Goal: Task Accomplishment & Management: Manage account settings

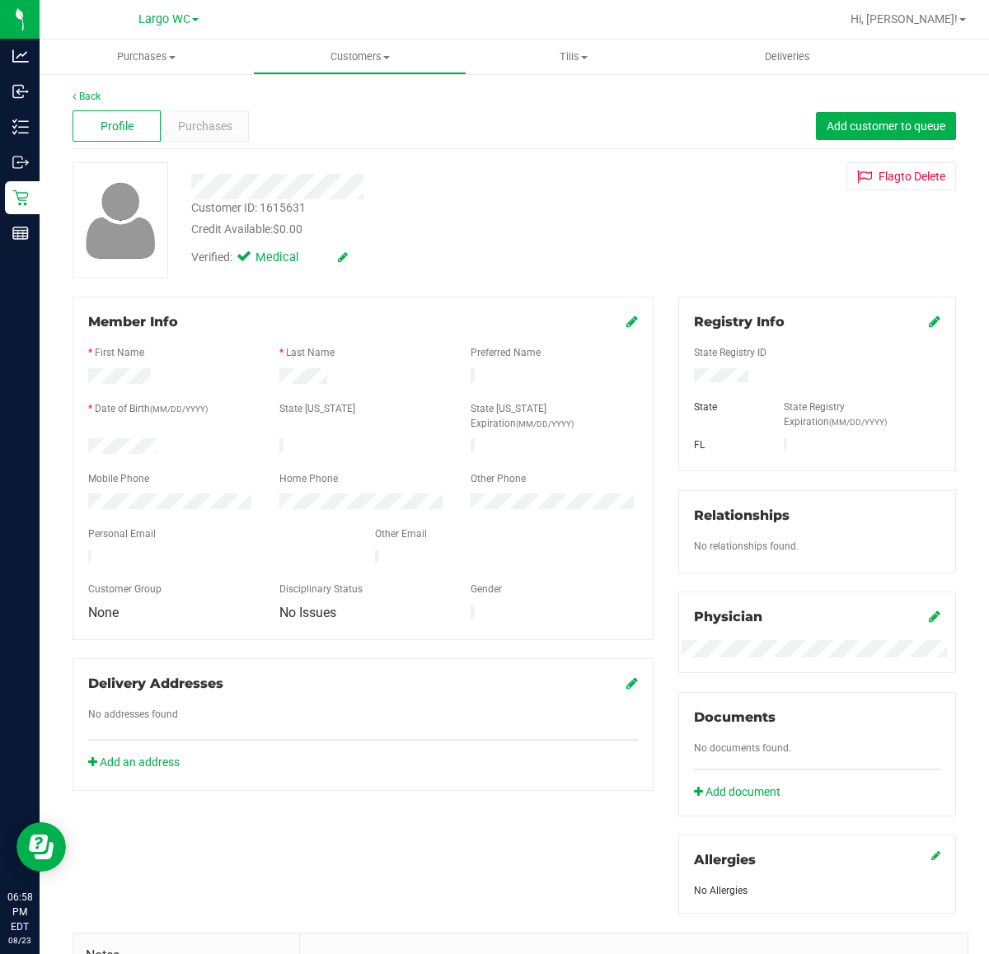
click at [293, 208] on div "Customer ID: 1615631" at bounding box center [248, 207] width 115 height 17
copy div "1615631"
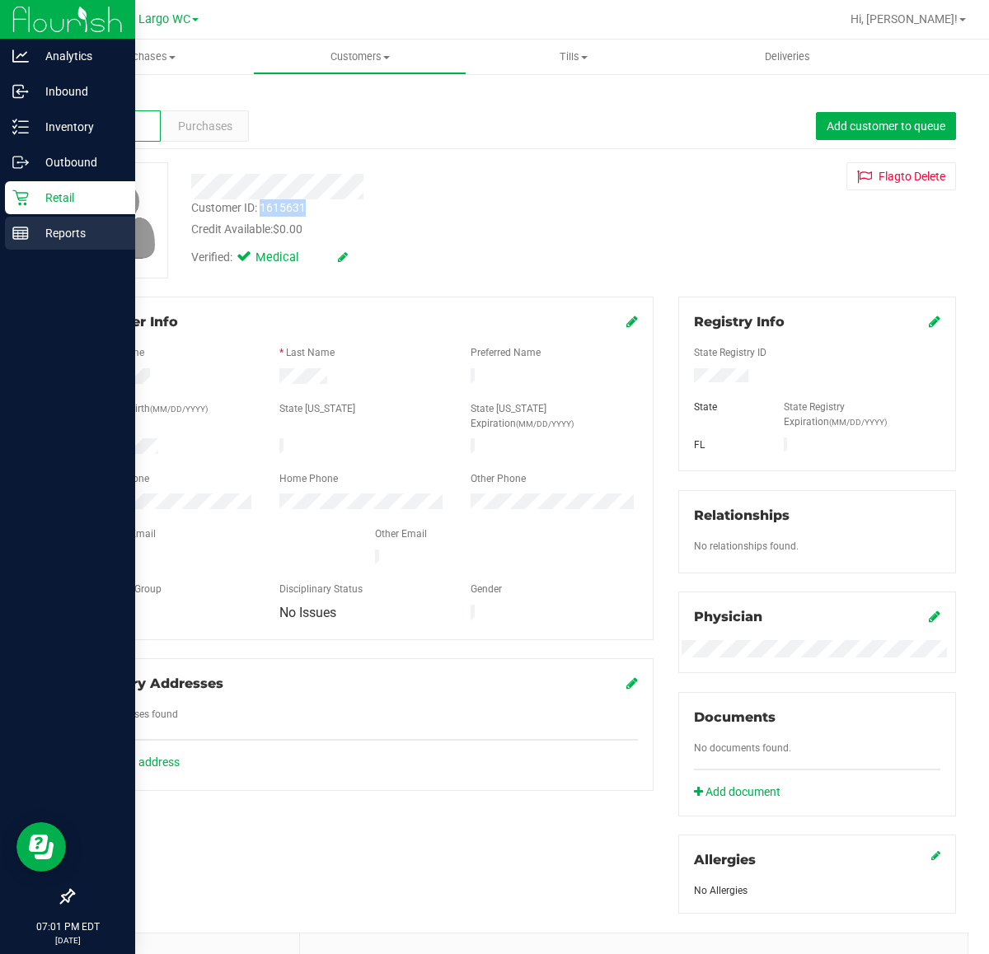
click at [45, 229] on p "Reports" at bounding box center [78, 233] width 99 height 20
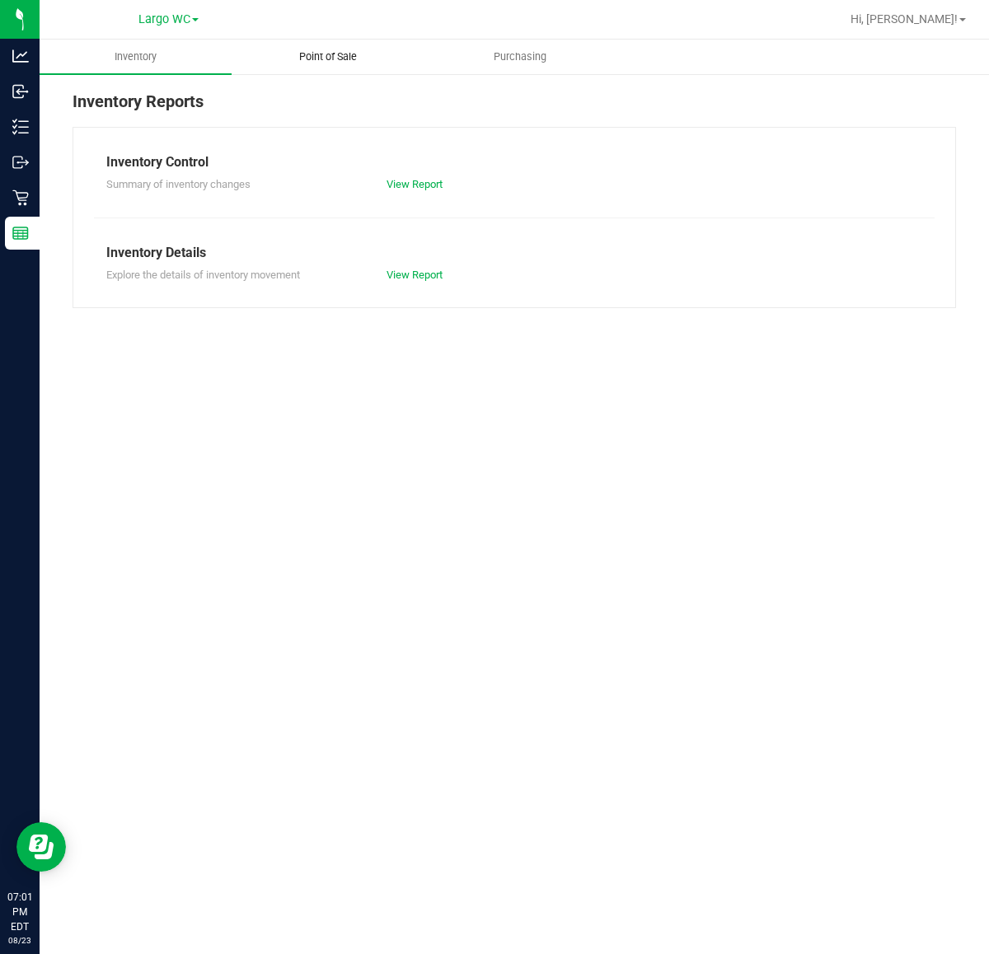
click at [318, 49] on span "Point of Sale" at bounding box center [328, 56] width 102 height 15
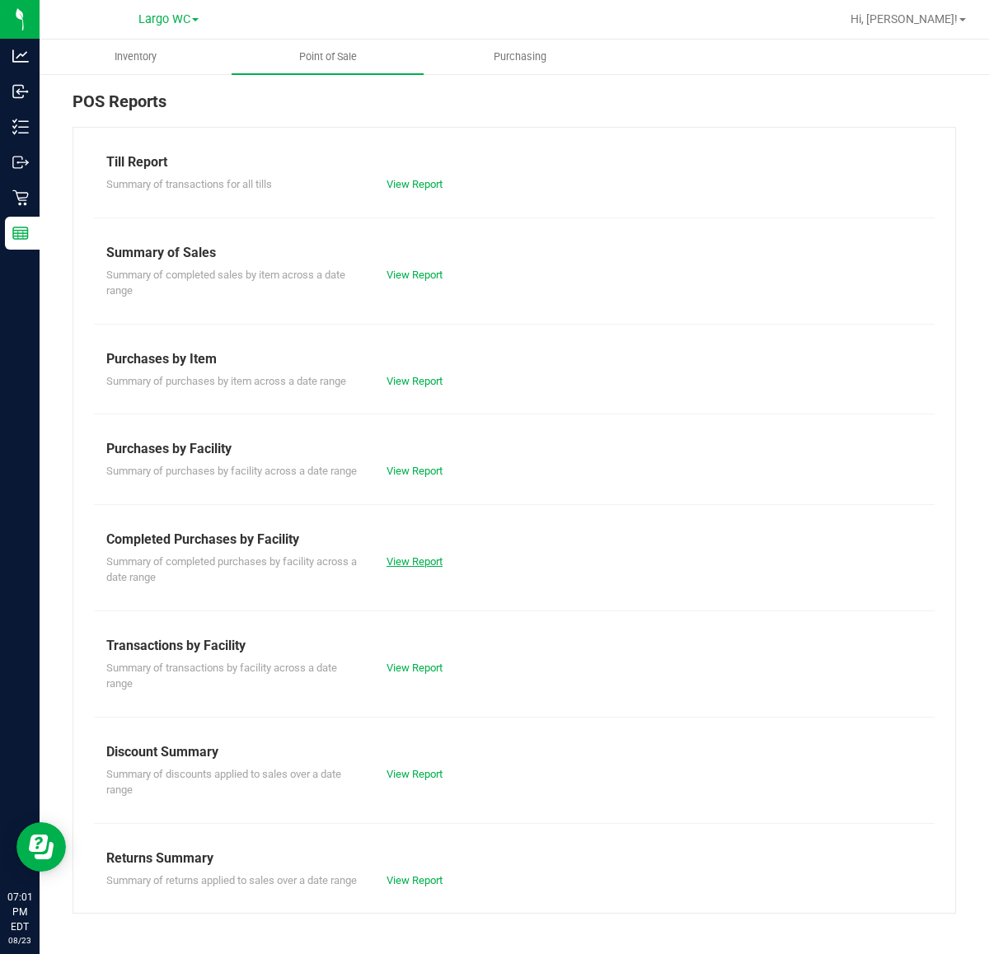
click at [433, 560] on link "View Report" at bounding box center [414, 561] width 56 height 12
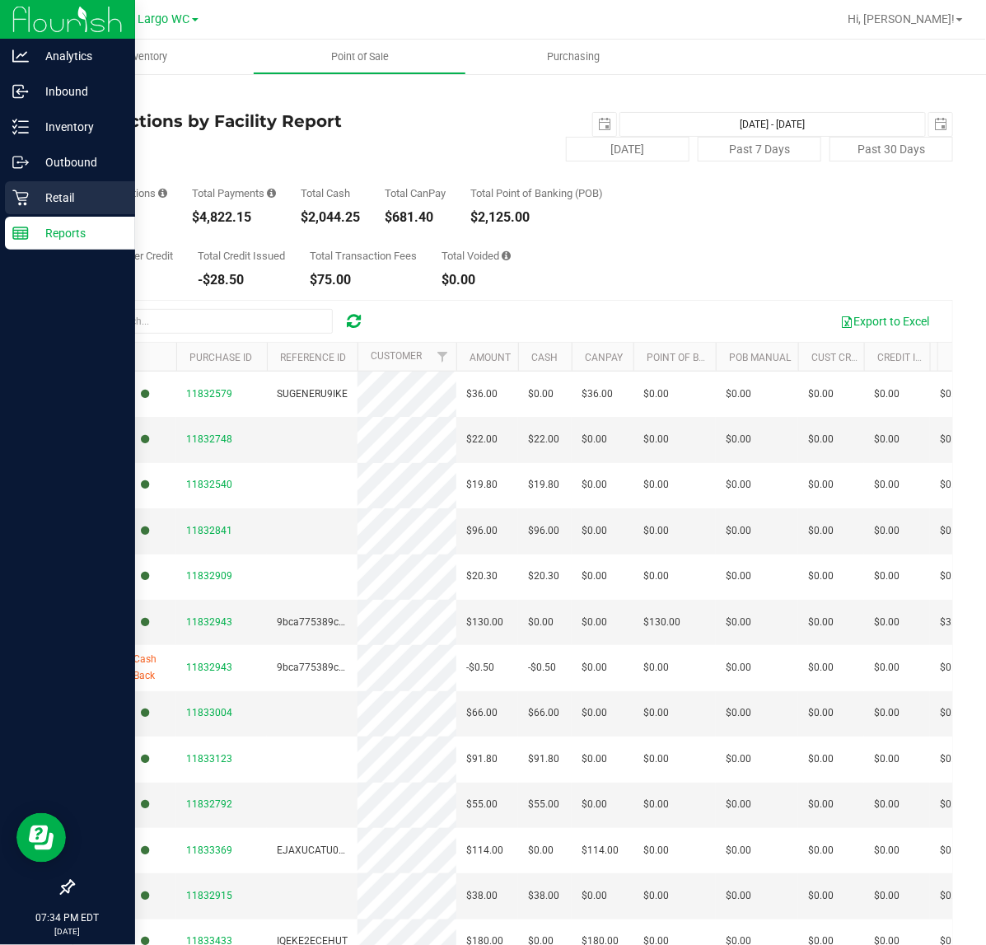
click at [22, 190] on icon at bounding box center [20, 198] width 16 height 16
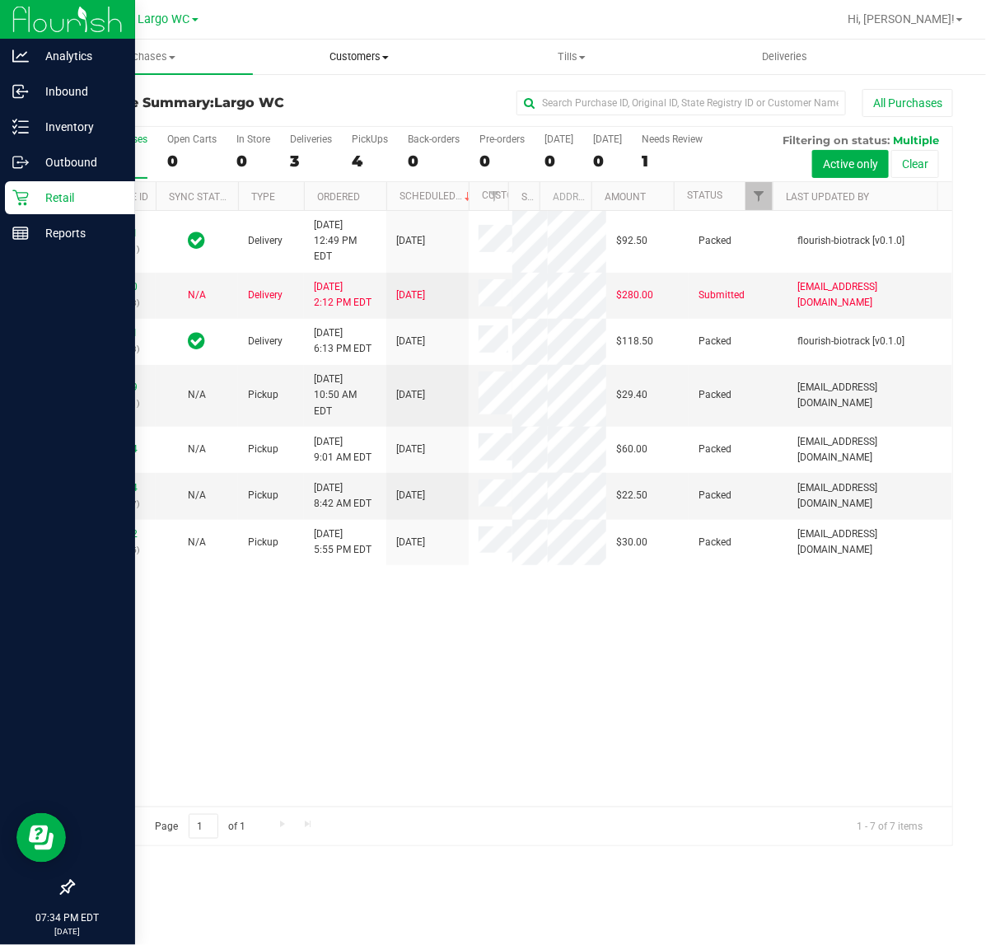
click at [385, 54] on span "Customers" at bounding box center [360, 56] width 212 height 15
click at [328, 101] on span "All customers" at bounding box center [312, 99] width 119 height 14
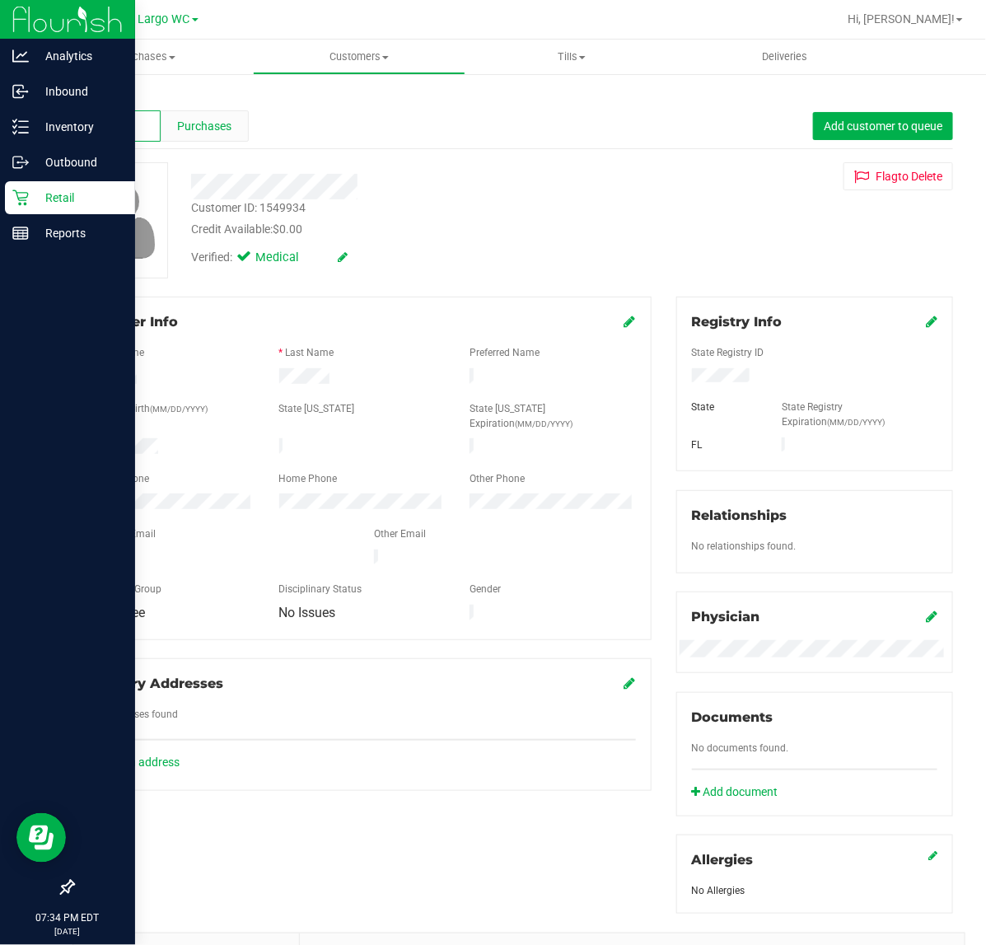
click at [207, 122] on span "Purchases" at bounding box center [204, 126] width 54 height 17
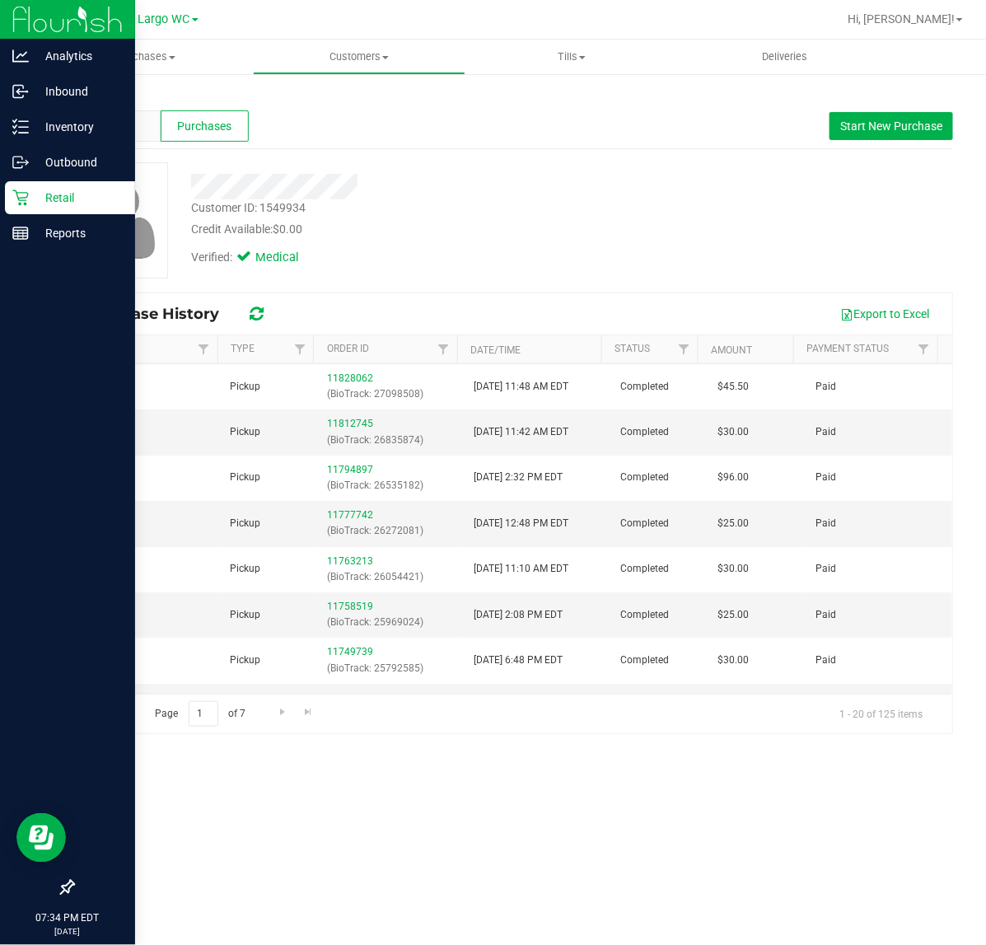
click at [892, 107] on div "Profile Purchases Start New Purchase" at bounding box center [513, 126] width 881 height 45
click at [895, 119] on span "Start New Purchase" at bounding box center [891, 125] width 102 height 13
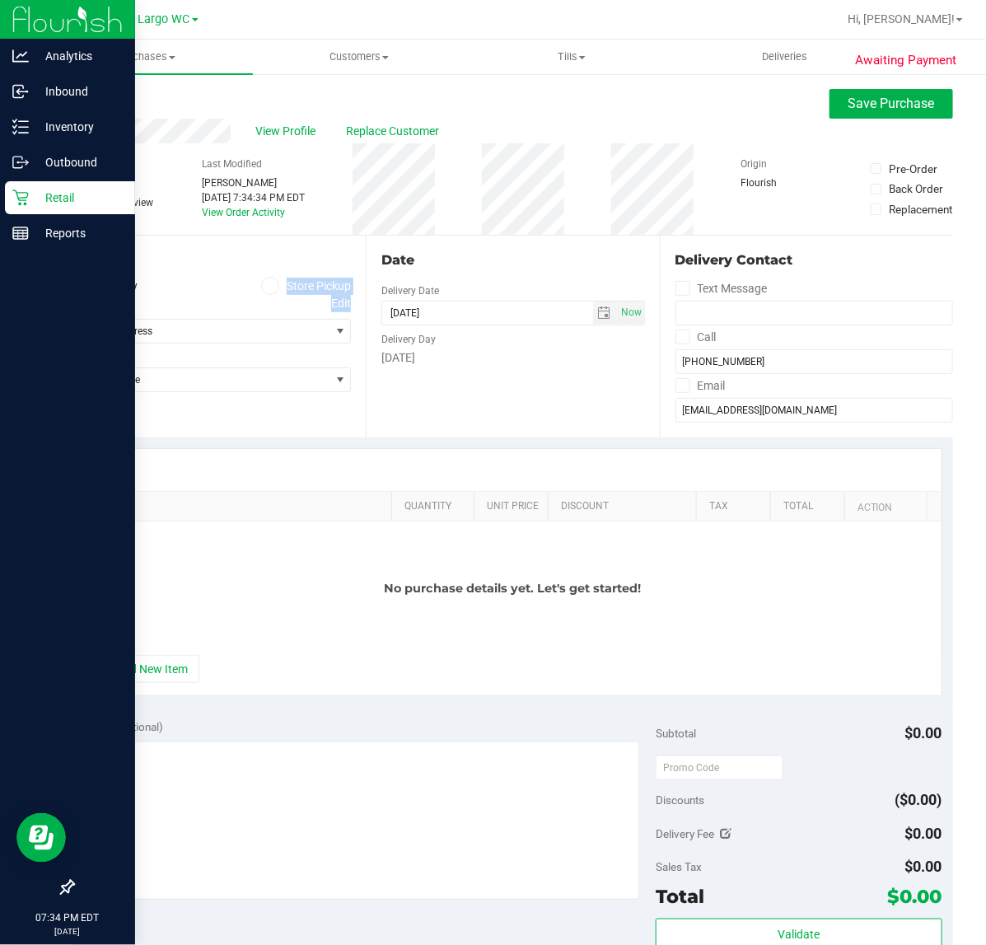
click at [270, 291] on div "Location Delivery Store Pickup Address Edit Select address Select address From …" at bounding box center [219, 337] width 293 height 202
click at [269, 286] on icon at bounding box center [270, 286] width 10 height 0
click at [0, 0] on input "Store Pickup" at bounding box center [0, 0] width 0 height 0
click at [262, 324] on span "Select Store" at bounding box center [201, 331] width 256 height 23
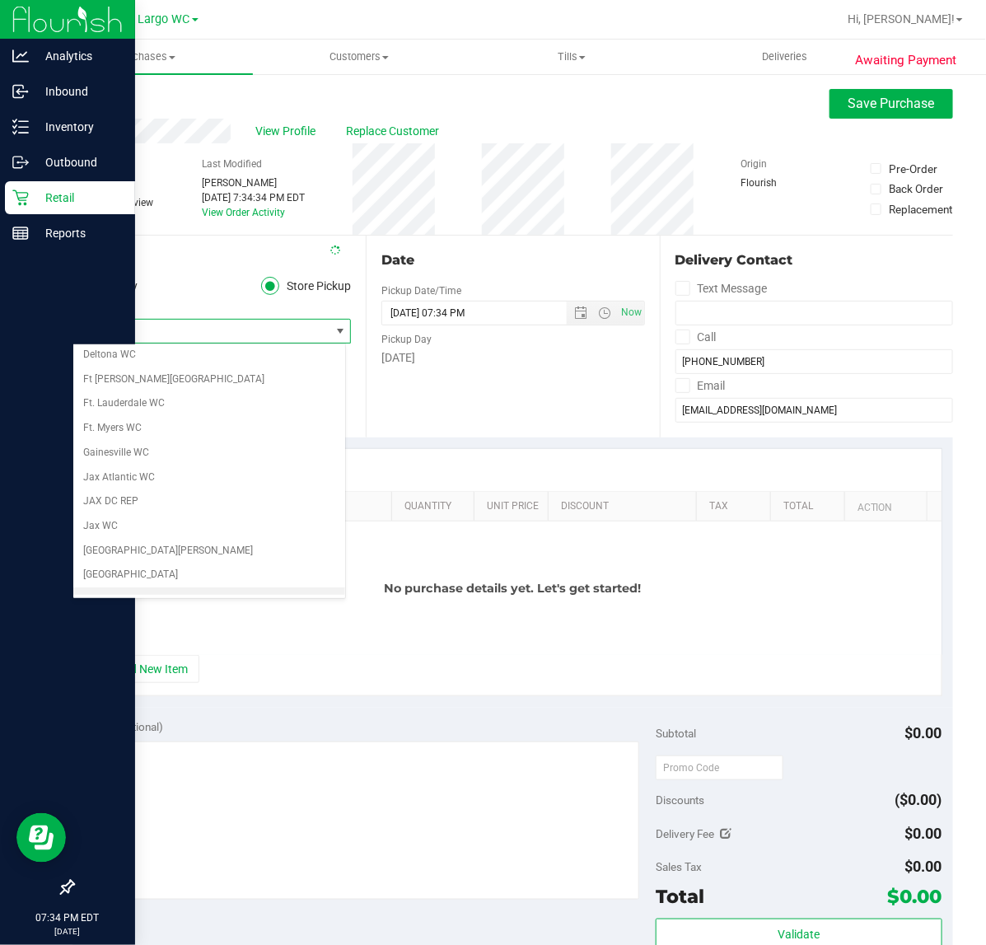
scroll to position [274, 0]
click at [232, 574] on li "Largo WC" at bounding box center [209, 575] width 272 height 25
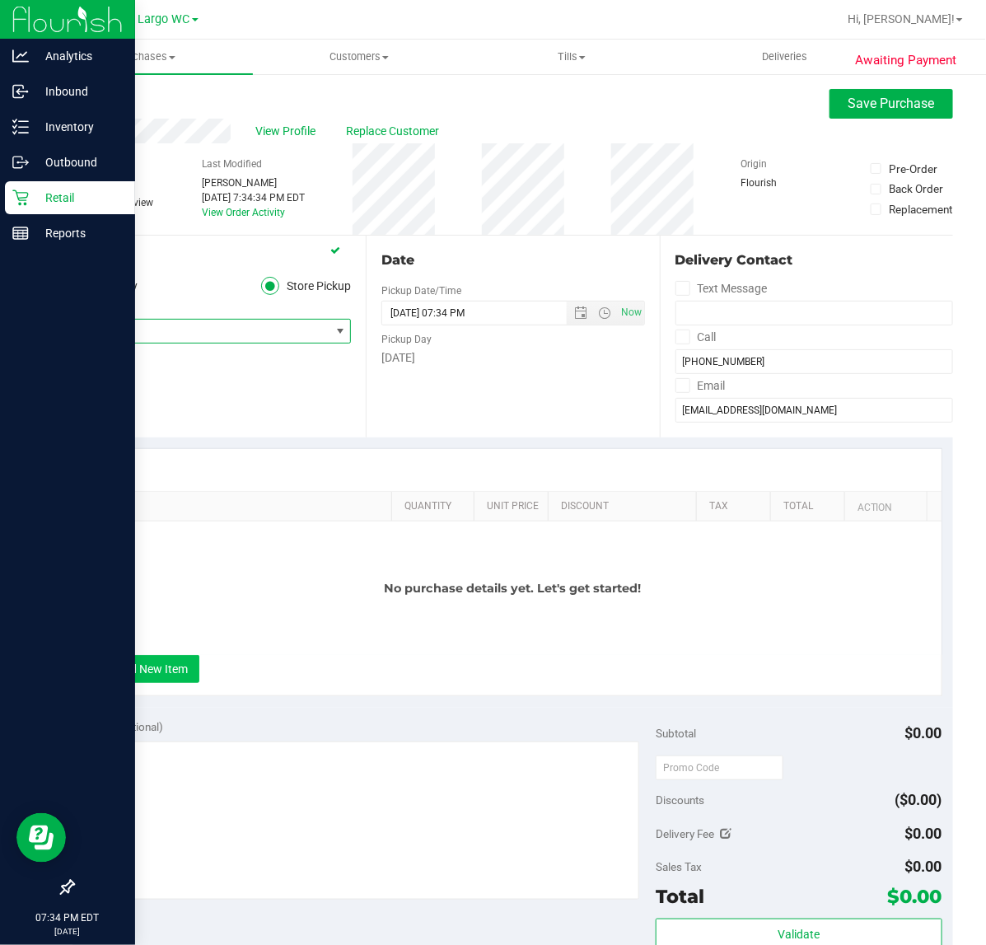
click at [176, 672] on button "+ Add New Item" at bounding box center [148, 669] width 102 height 28
click at [136, 665] on button "+ Add New Item" at bounding box center [148, 669] width 102 height 28
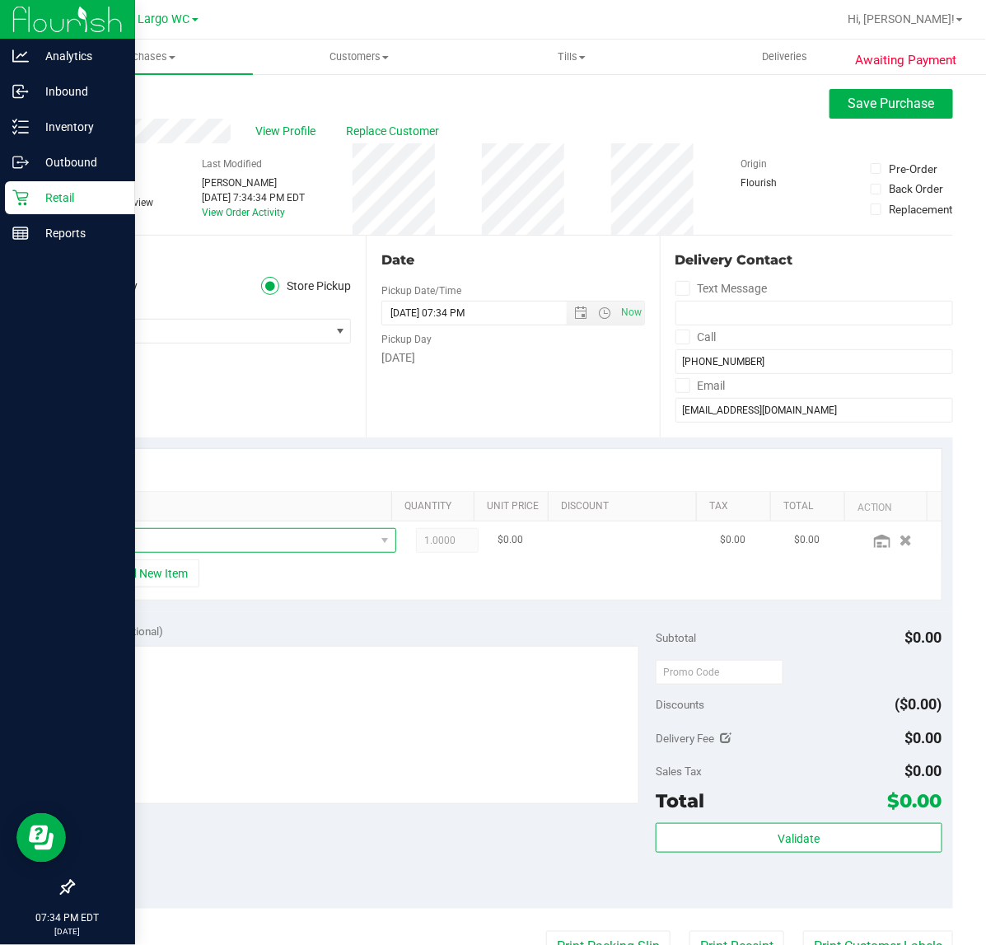
click at [229, 537] on span "NO DATA FOUND" at bounding box center [235, 540] width 279 height 23
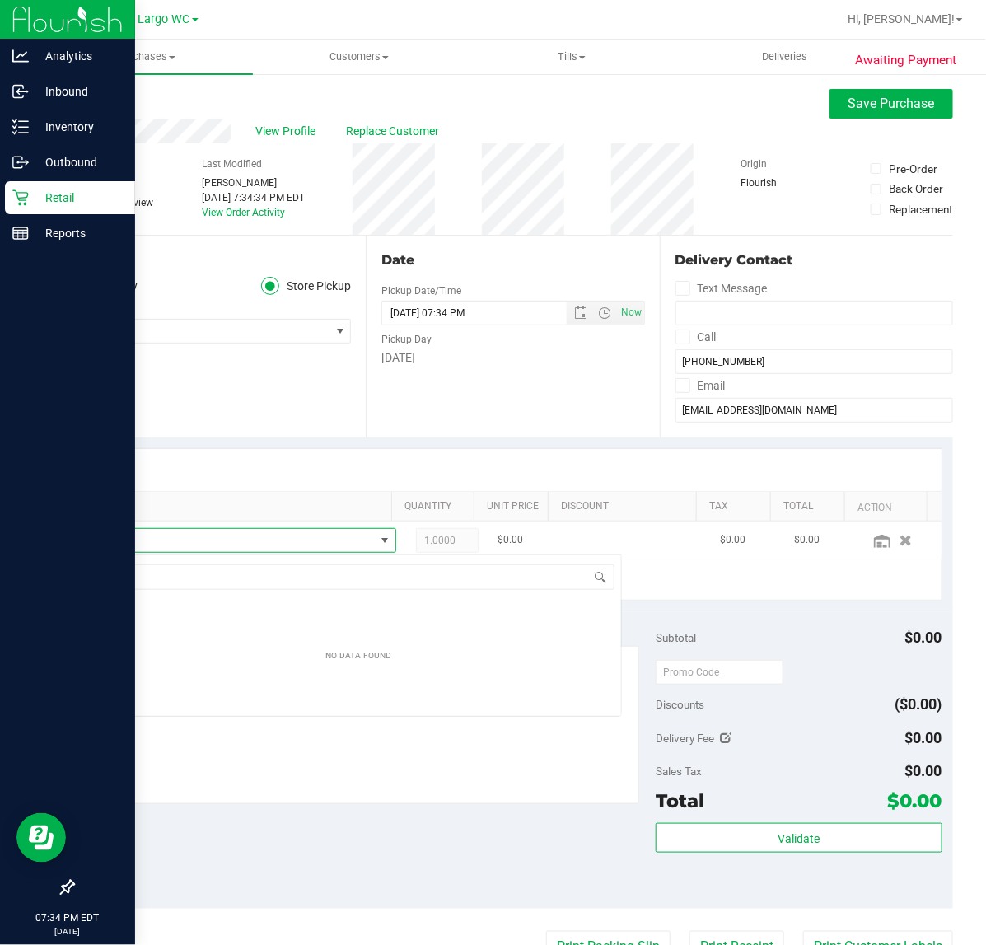
scroll to position [26, 270]
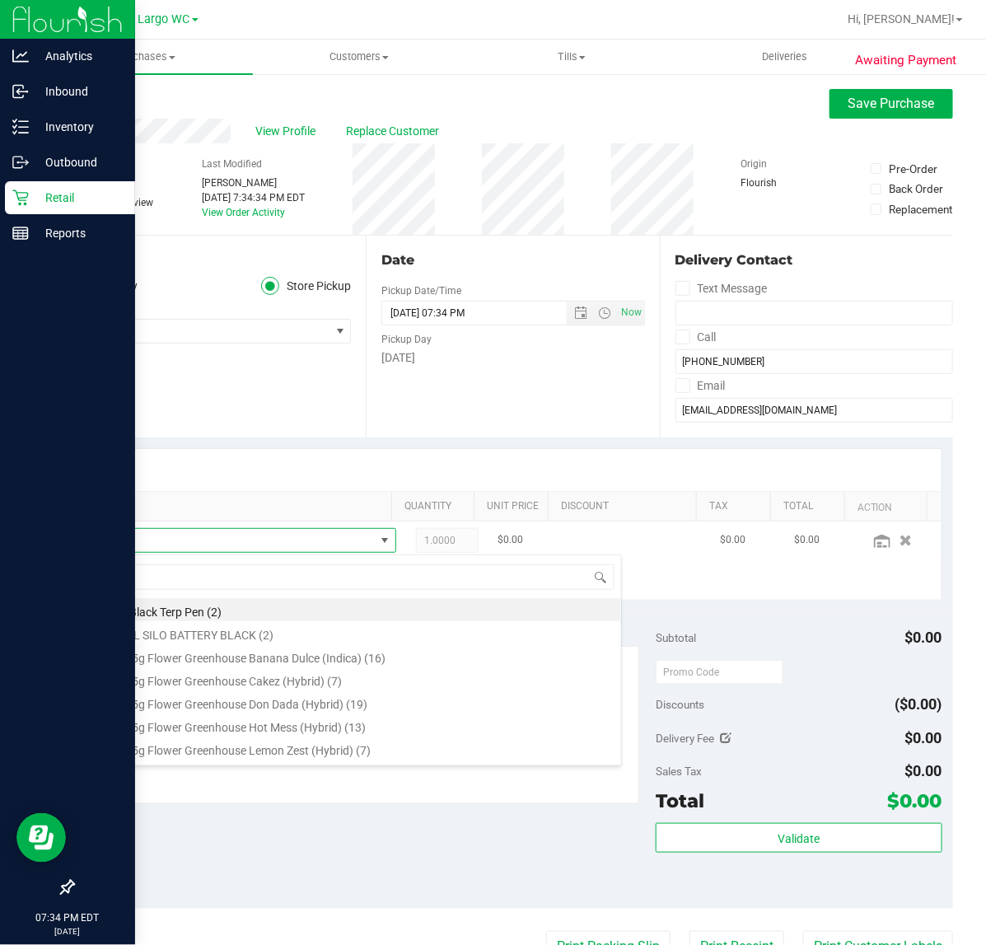
type input "gas"
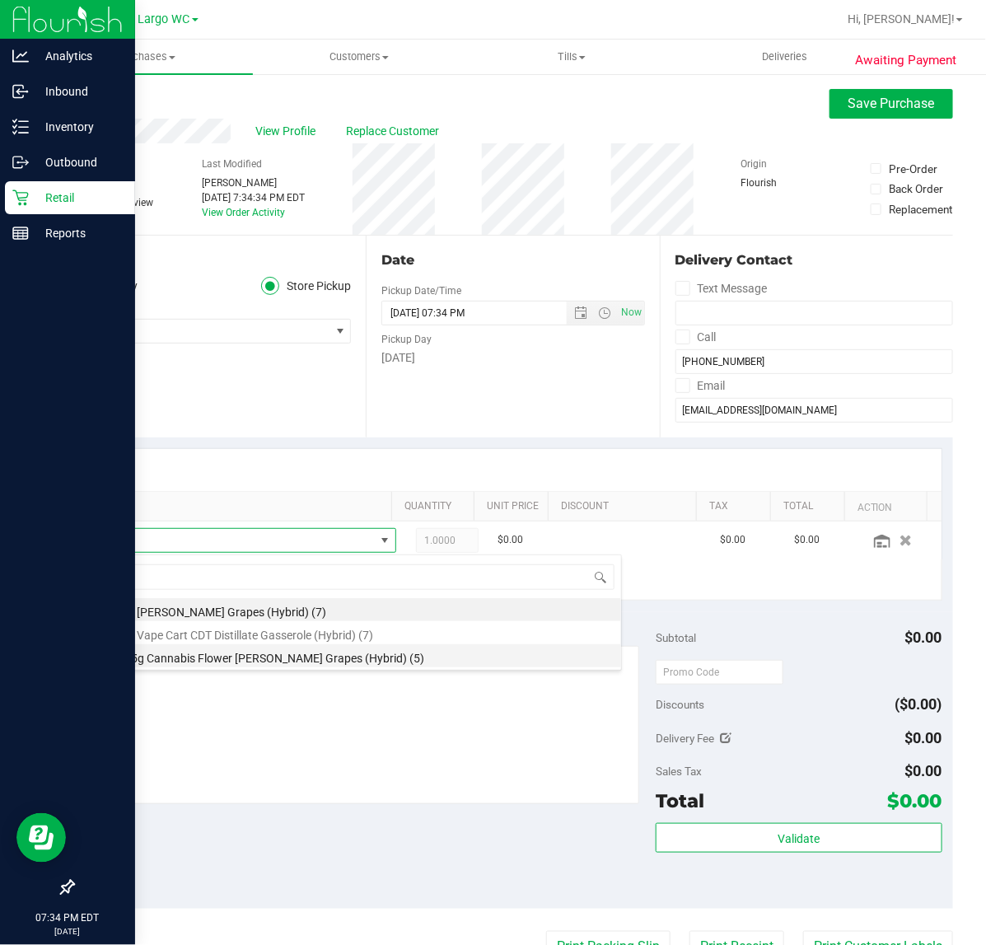
click at [241, 662] on li "FT 3.5g Cannabis Flower Gaspar's Grapes (Hybrid) (5)" at bounding box center [359, 655] width 526 height 23
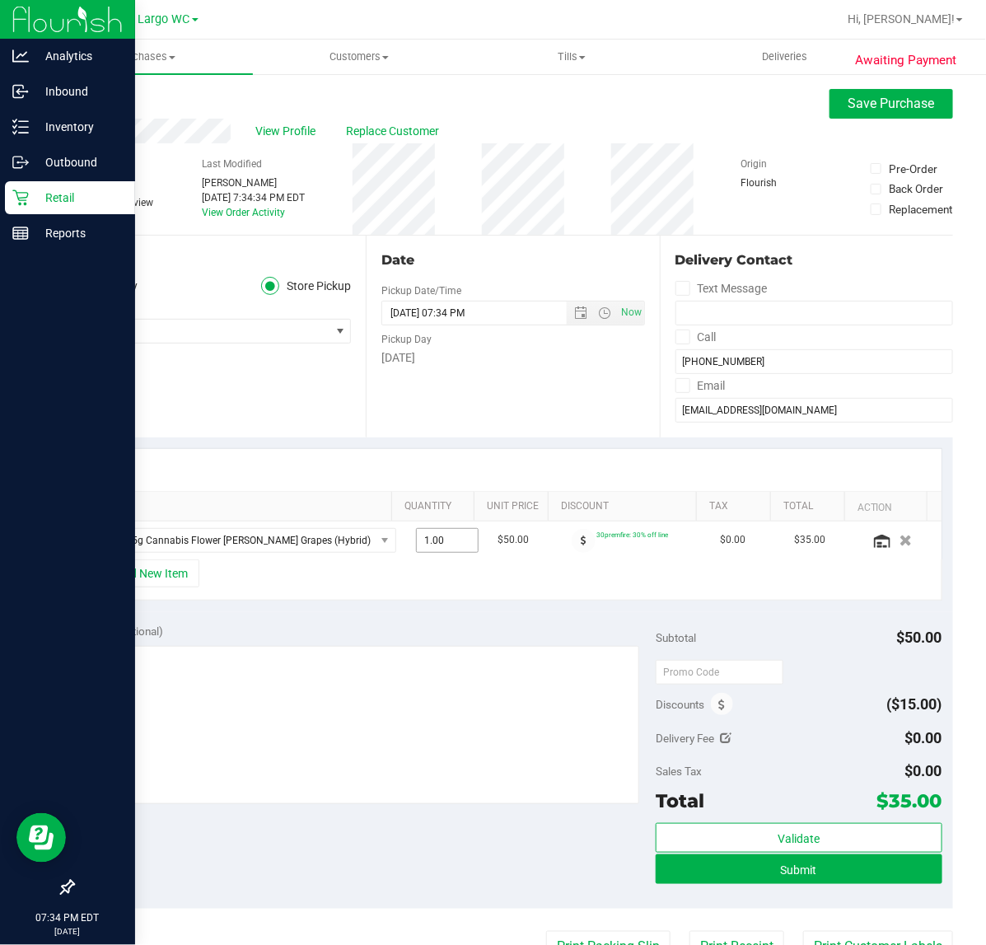
click at [416, 540] on span "1.00 1" at bounding box center [447, 540] width 63 height 25
drag, startPoint x: 425, startPoint y: 545, endPoint x: 311, endPoint y: 545, distance: 114.5
click at [313, 545] on tr "FT 3.5g Cannabis Flower Gaspar's Grapes (Hybrid) 1.00 1 $50.00 30premfire: 30% …" at bounding box center [513, 541] width 857 height 38
type input "2"
type input "2.00"
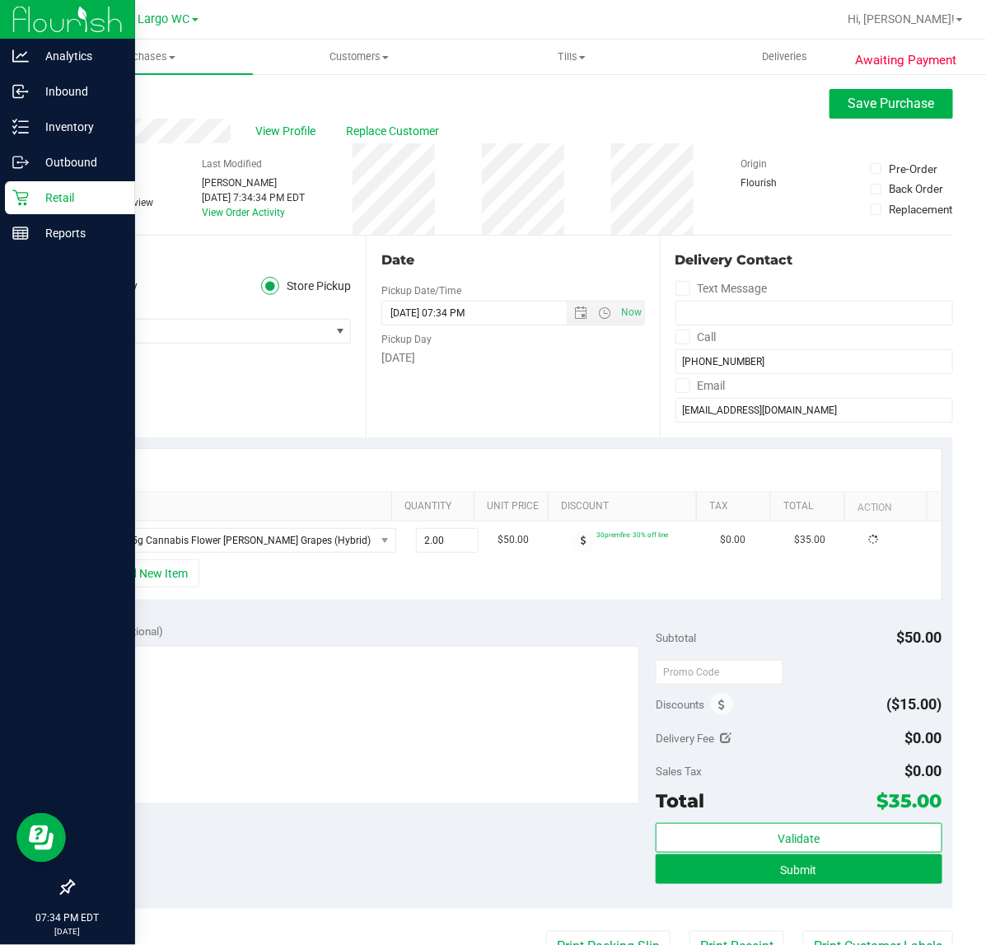
click at [412, 590] on div "+ Add New Item" at bounding box center [513, 579] width 859 height 41
click at [719, 700] on icon at bounding box center [722, 706] width 7 height 12
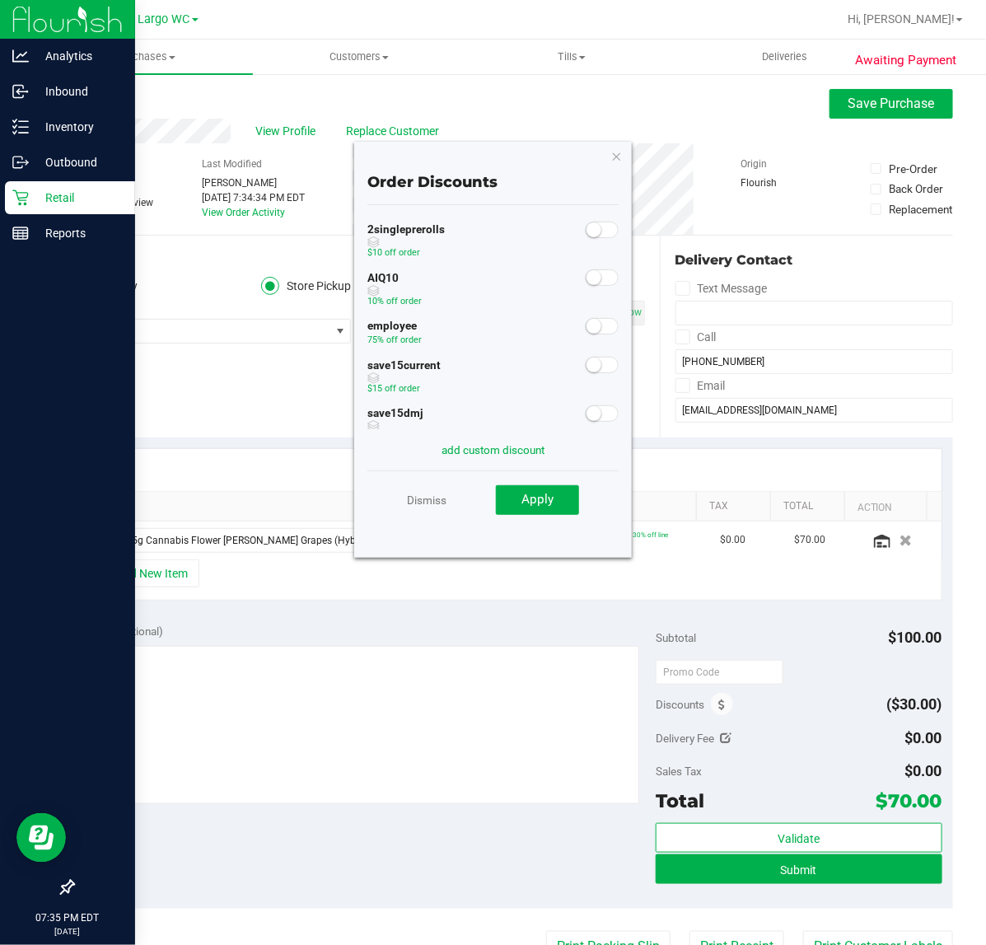
click at [591, 339] on div "employee 75% off order" at bounding box center [493, 335] width 252 height 40
click at [587, 326] on small at bounding box center [594, 326] width 15 height 15
click at [531, 509] on button "Apply" at bounding box center [537, 500] width 83 height 30
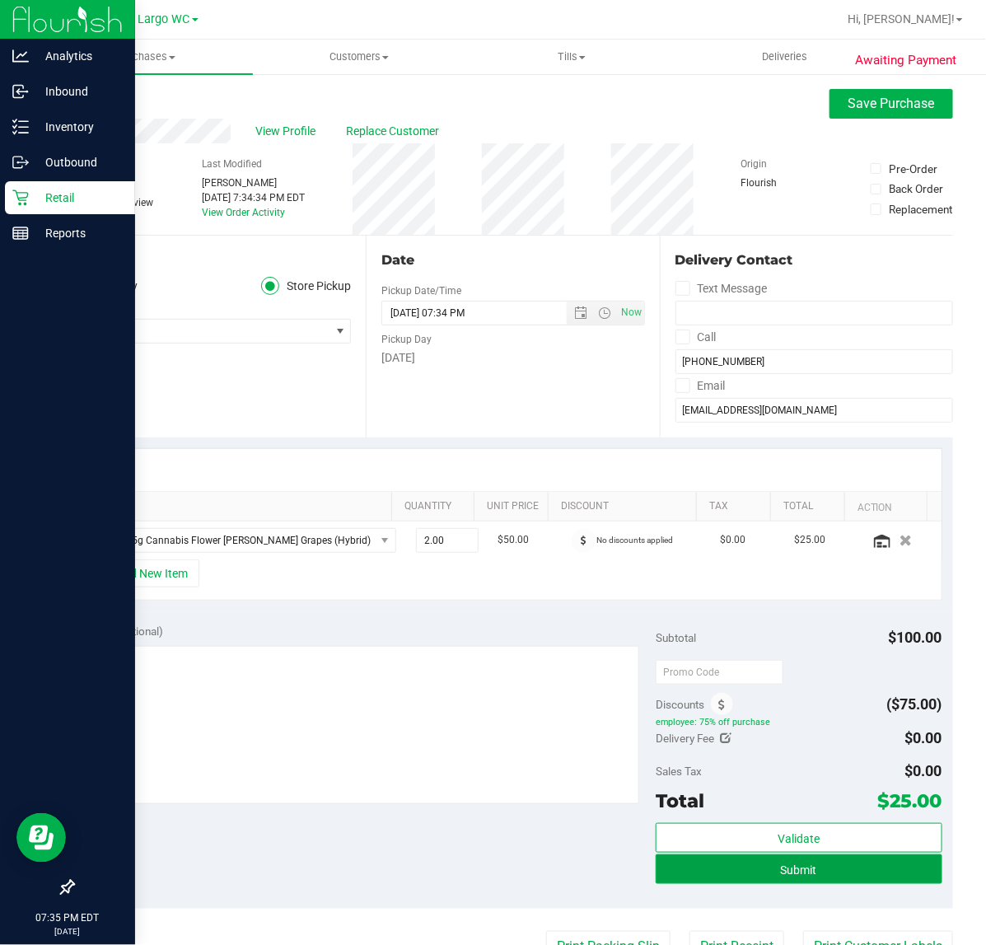
click at [833, 865] on button "Submit" at bounding box center [799, 869] width 286 height 30
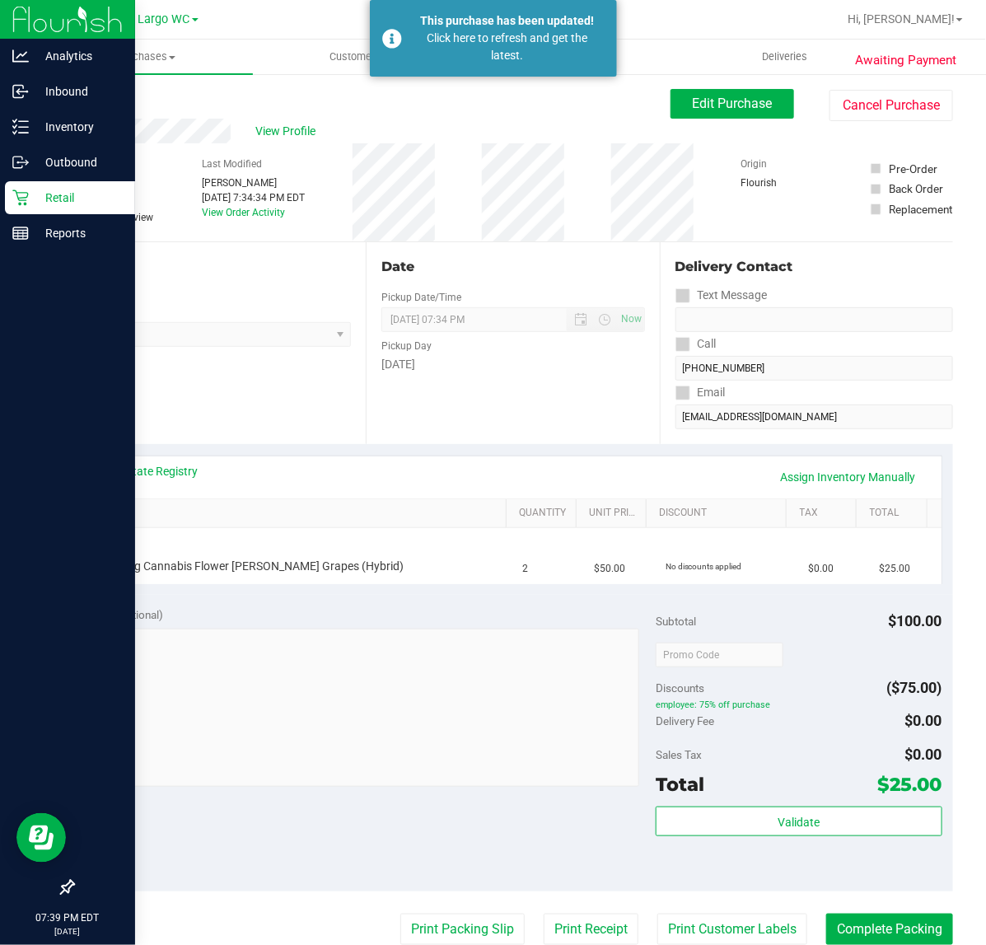
click at [13, 200] on icon at bounding box center [20, 198] width 16 height 16
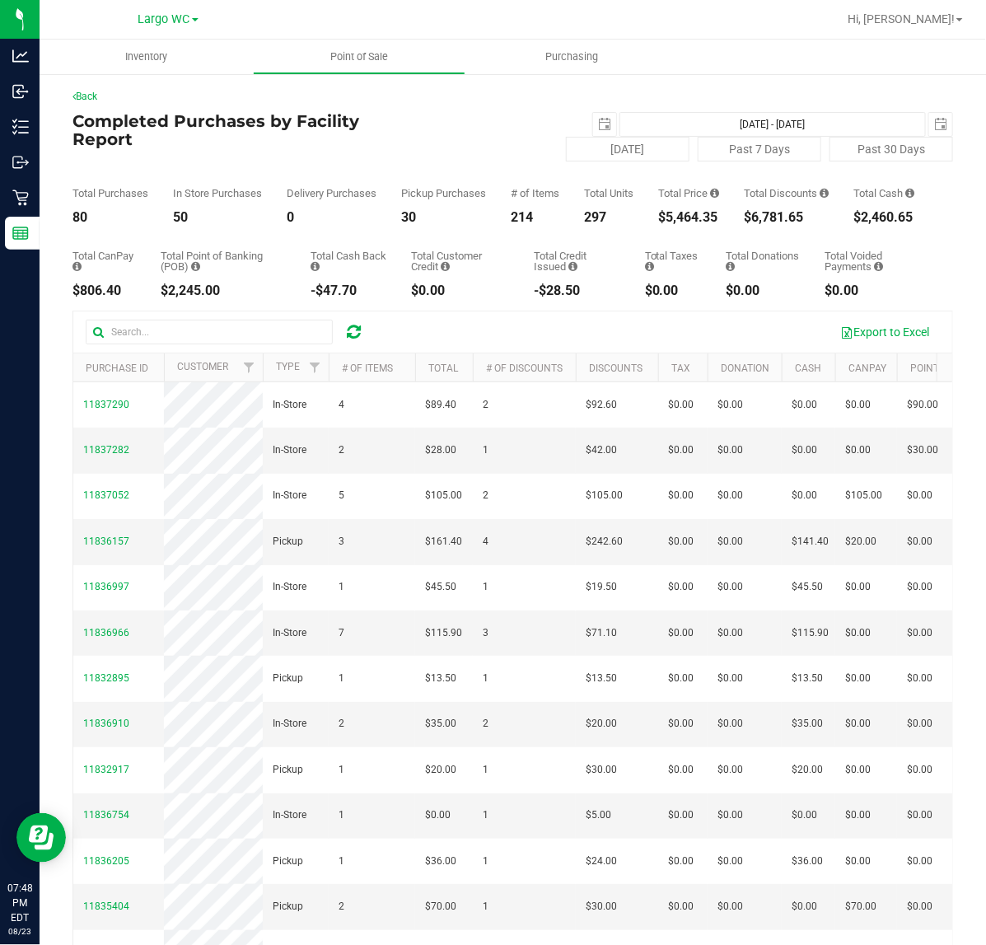
click at [699, 224] on div "$5,464.35" at bounding box center [688, 217] width 61 height 13
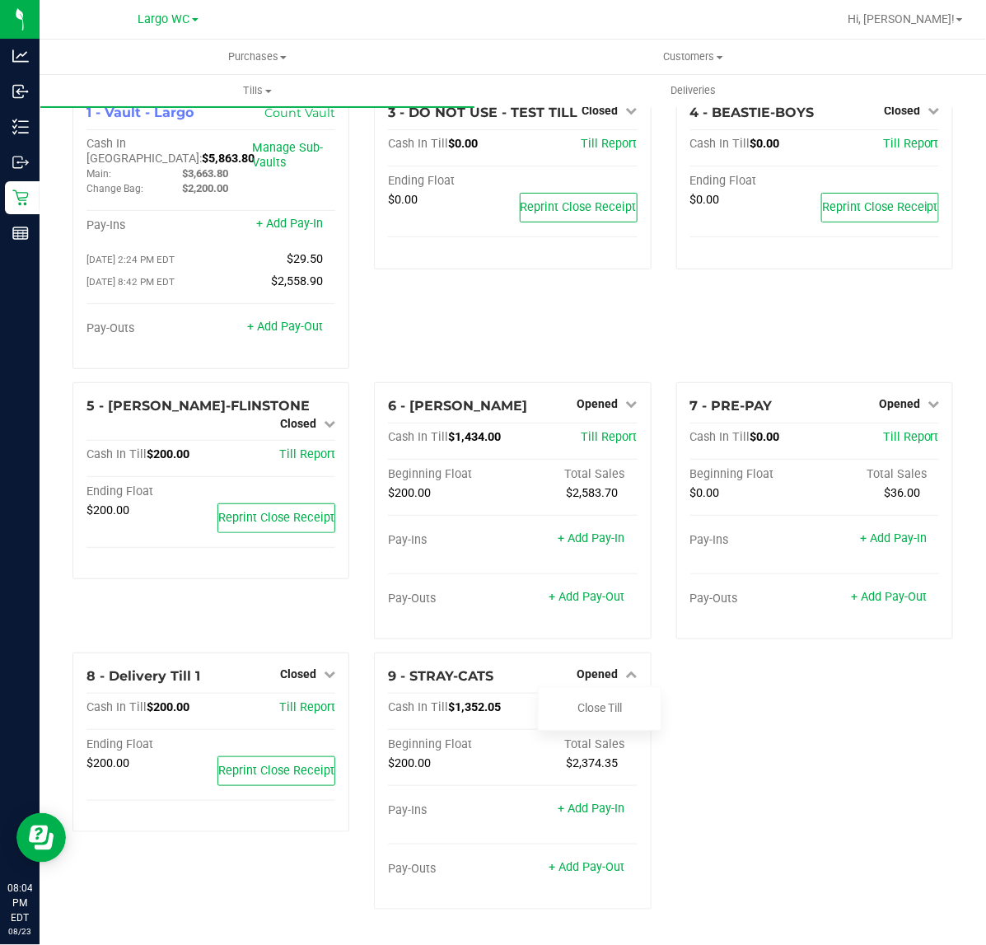
click at [606, 701] on link "Close Till" at bounding box center [600, 707] width 44 height 13
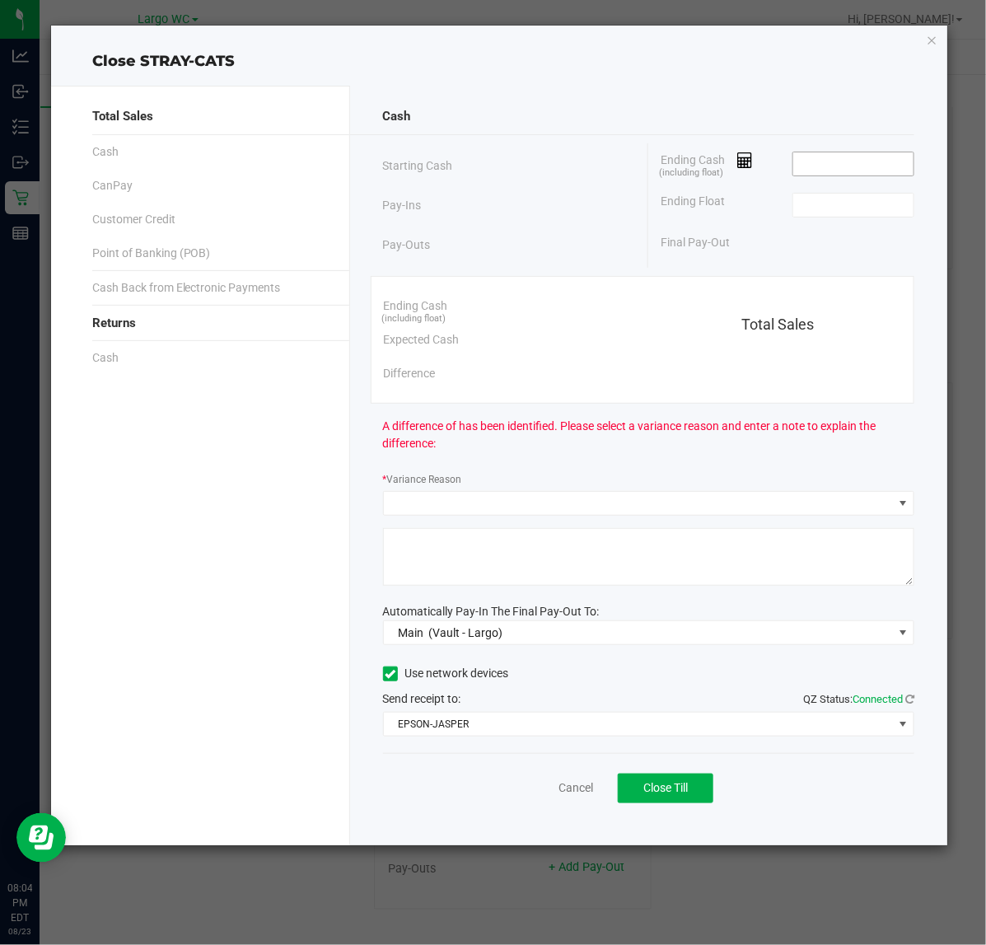
click at [830, 161] on input at bounding box center [853, 163] width 121 height 23
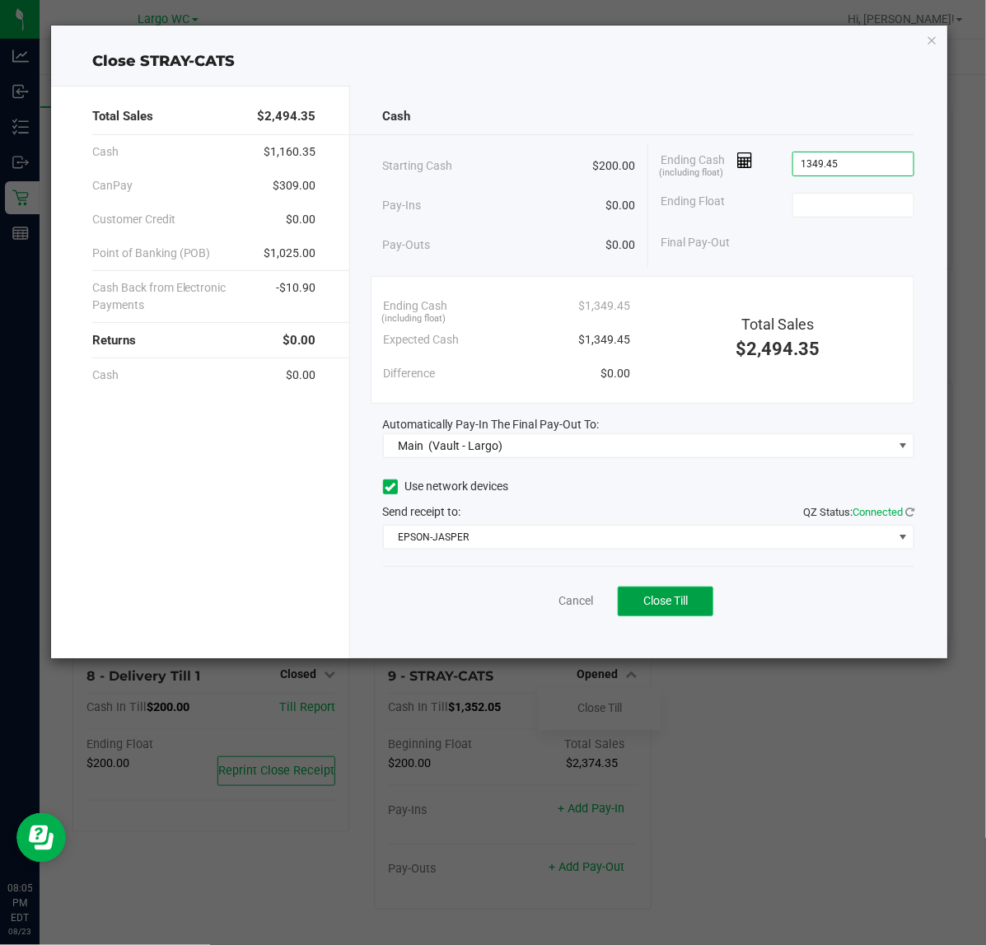
click at [688, 603] on span "Close Till" at bounding box center [666, 600] width 44 height 13
type input "$1,349.45"
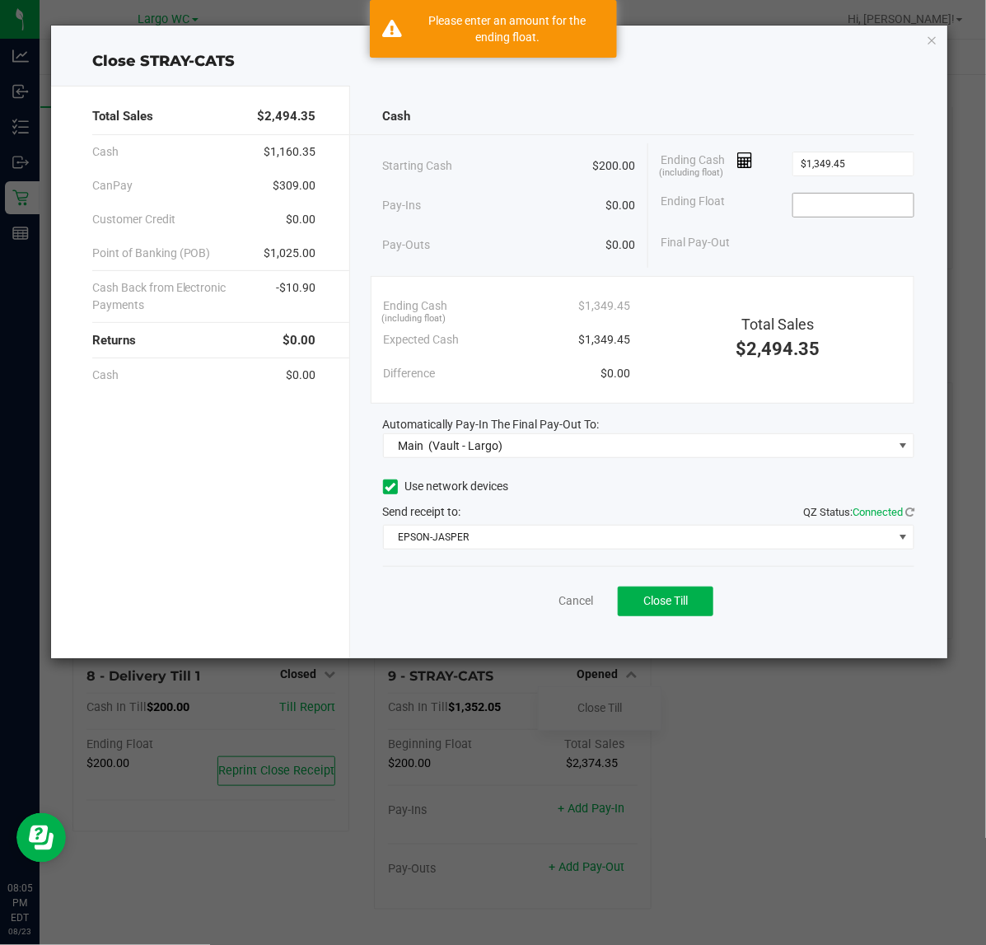
click at [866, 206] on input at bounding box center [853, 205] width 121 height 23
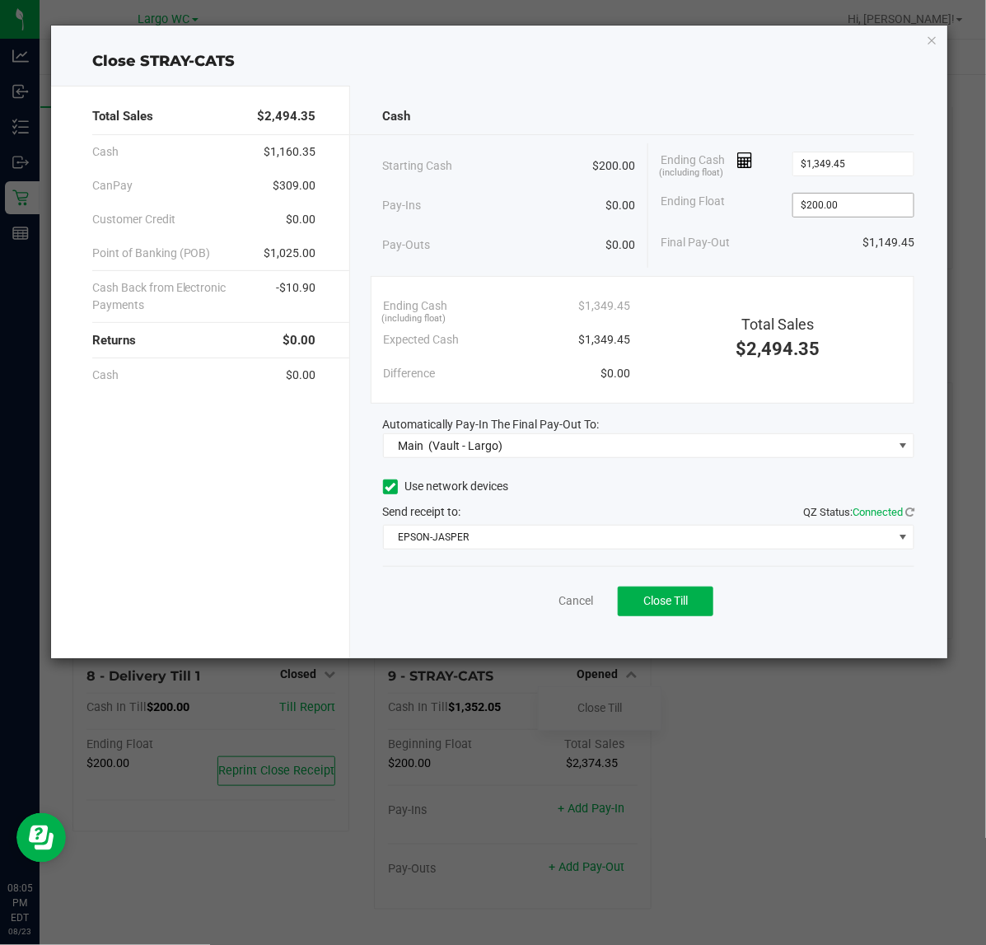
type input "200"
click at [591, 606] on link "Cancel" at bounding box center [576, 600] width 35 height 17
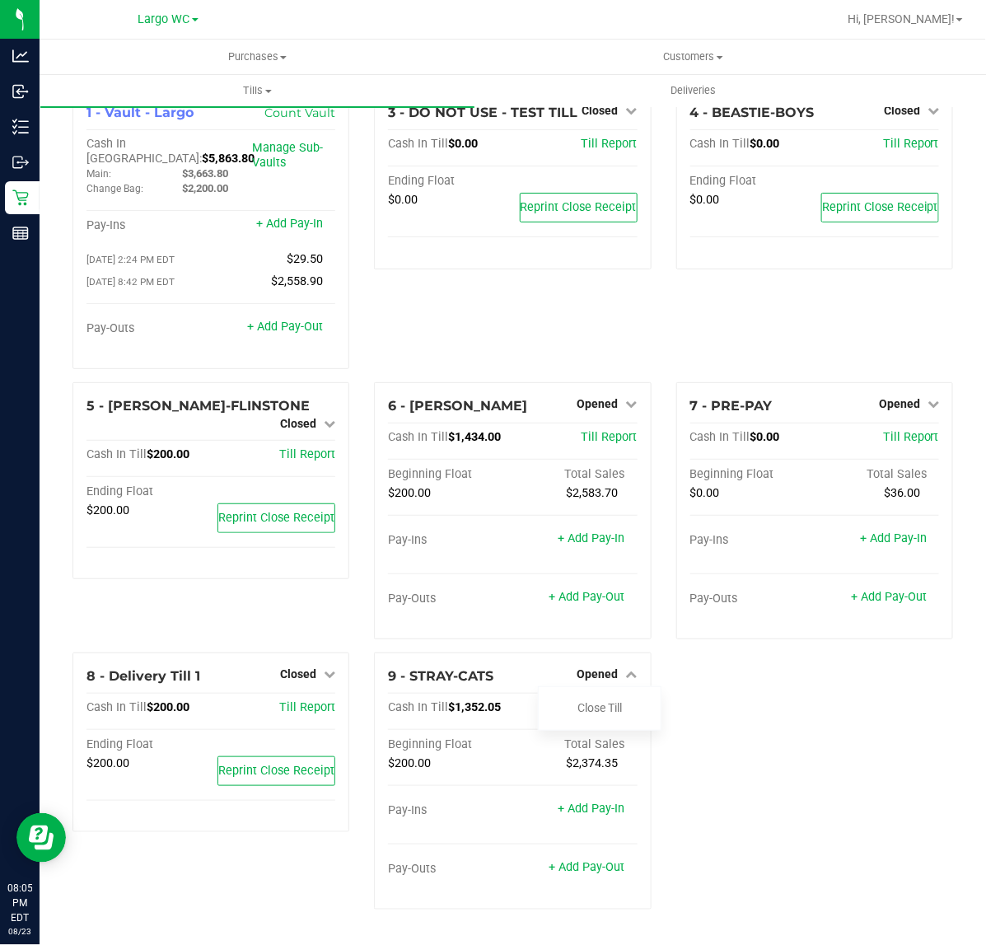
click at [833, 760] on div "1 - Vault - Largo Count Vault Cash In Vault: $5,863.80 Main: $3,663.80 Change B…" at bounding box center [513, 506] width 906 height 834
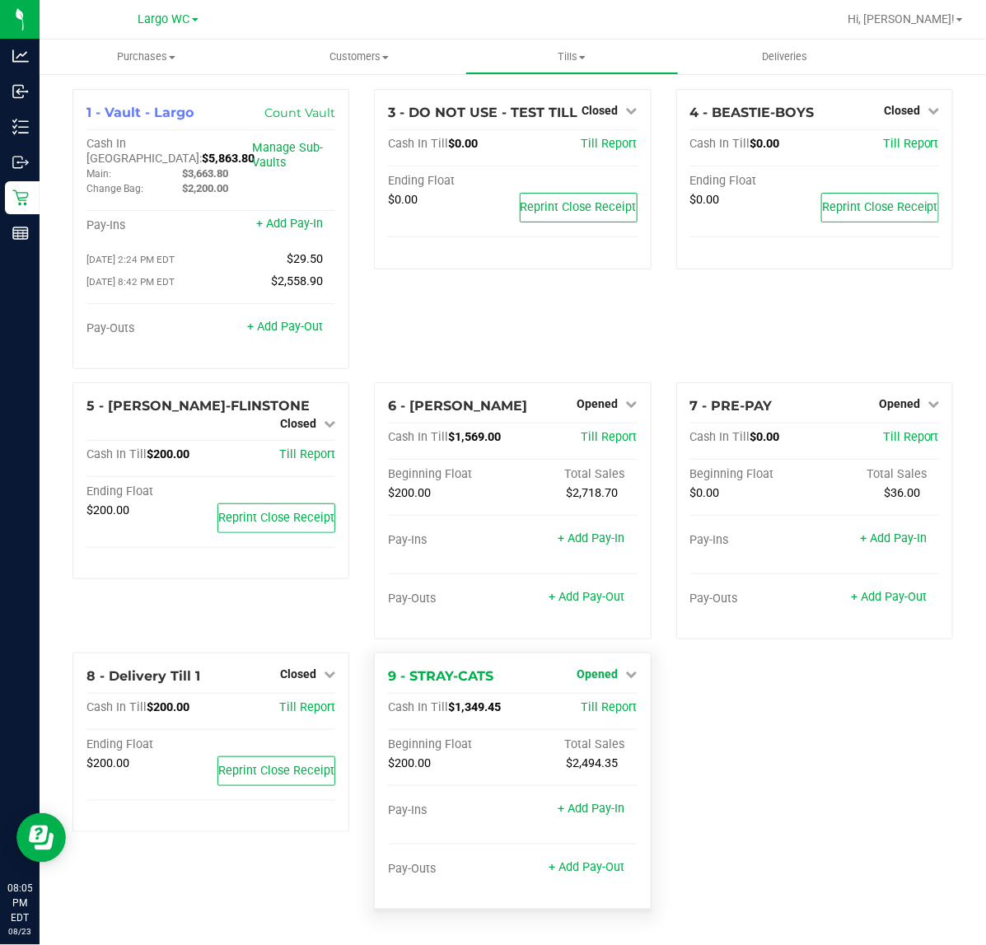
click at [620, 667] on link "Opened" at bounding box center [608, 673] width 60 height 13
click at [611, 703] on link "Close Till" at bounding box center [600, 707] width 44 height 13
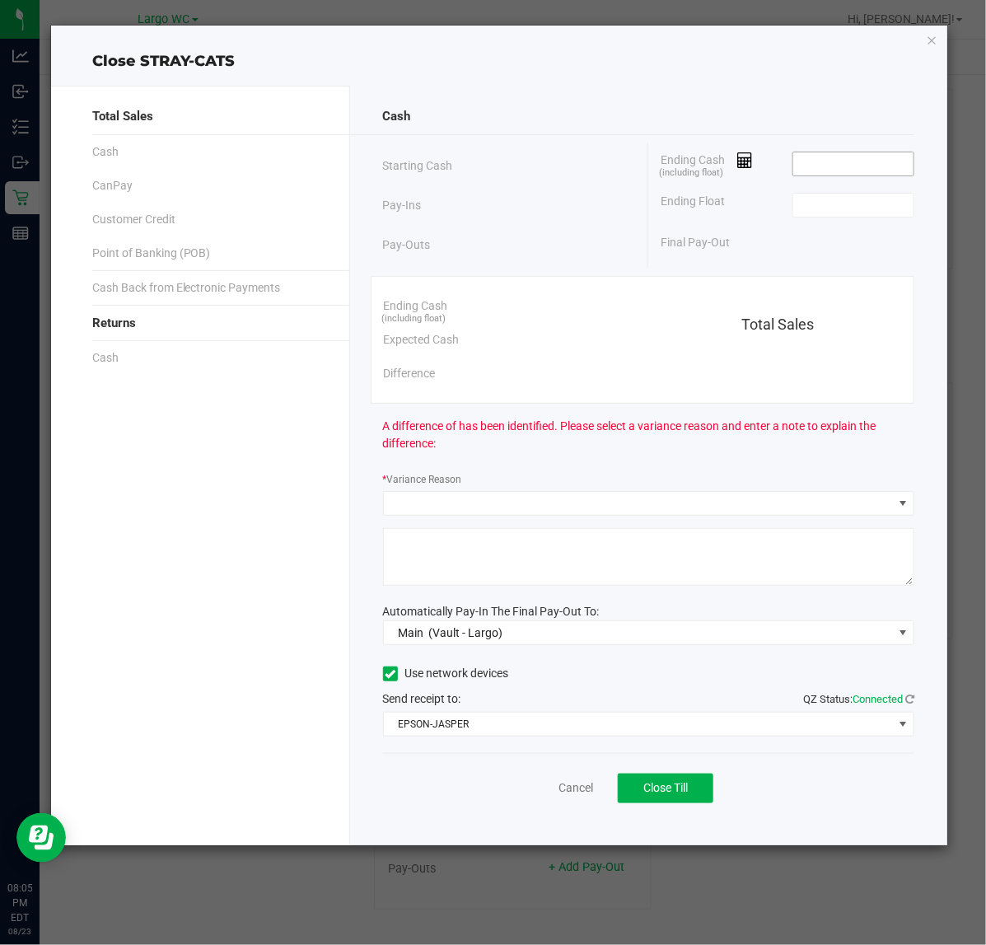
click at [841, 163] on input at bounding box center [853, 163] width 121 height 23
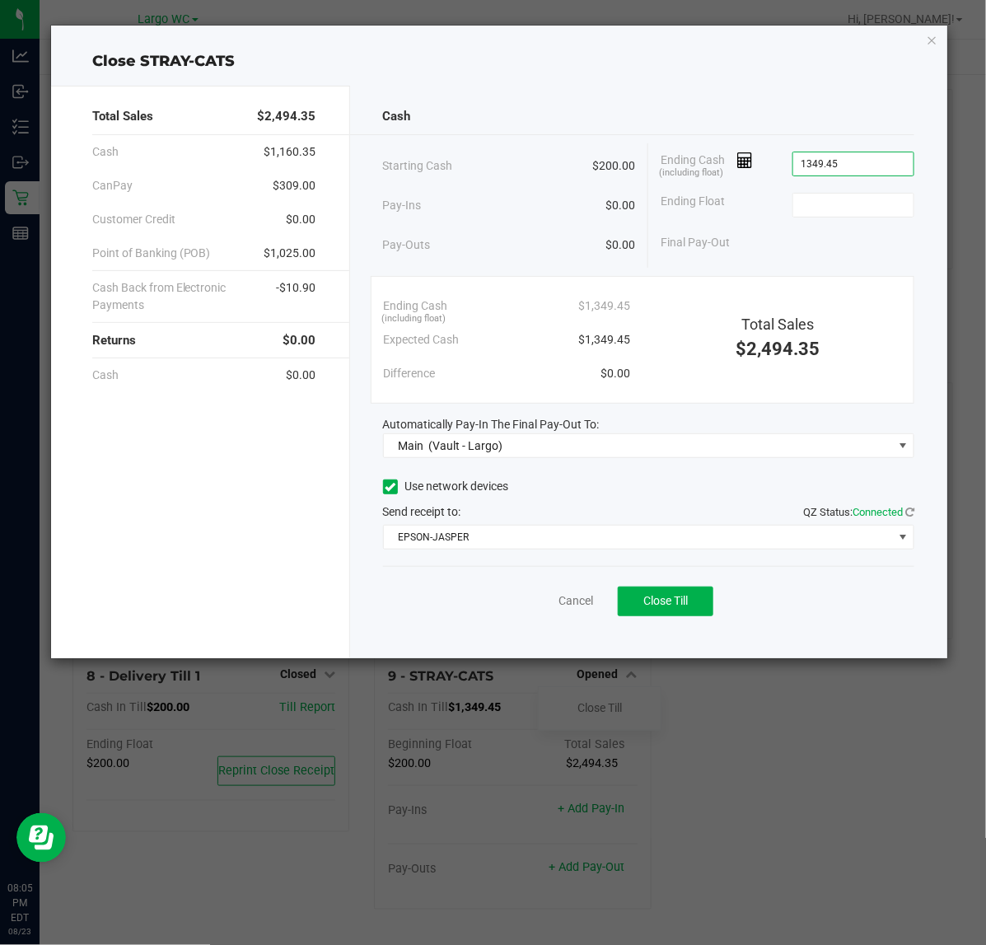
type input "$1,349.45"
click at [686, 610] on button "Close Till" at bounding box center [666, 602] width 96 height 30
type input "$200.00"
click at [550, 604] on link "Dismiss" at bounding box center [540, 600] width 40 height 17
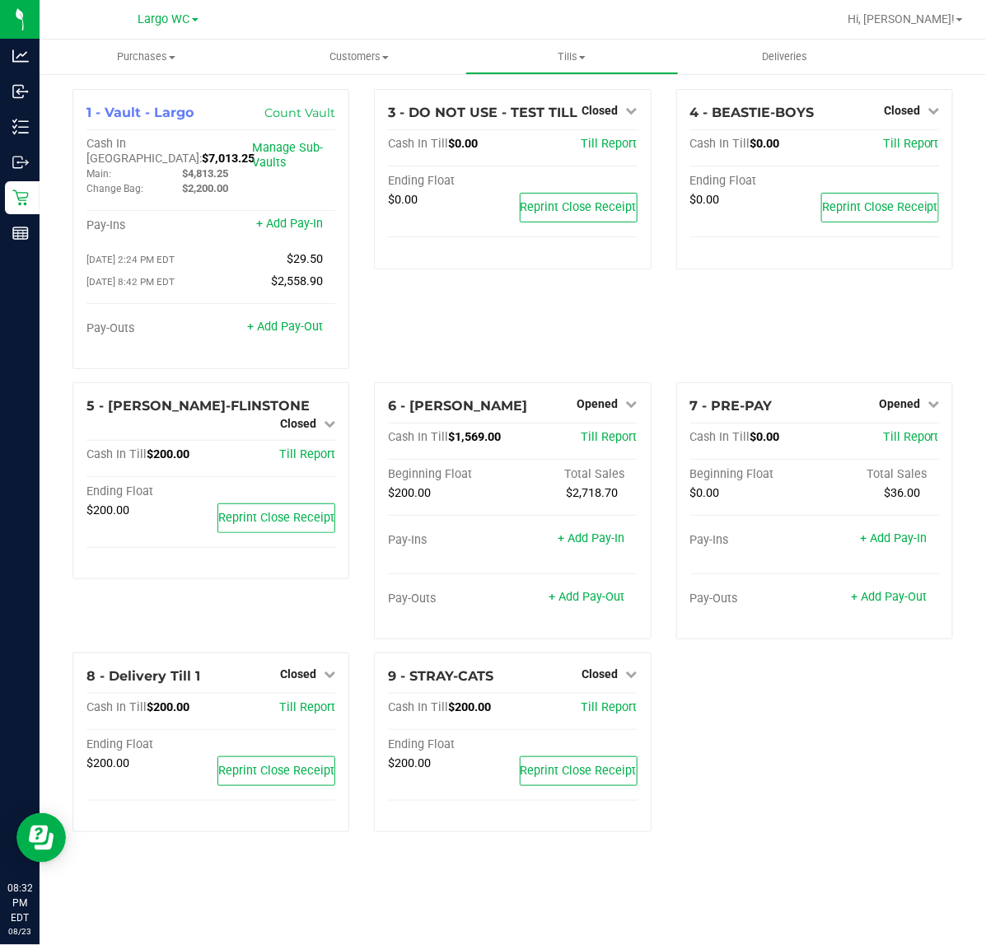
click at [740, 742] on div "1 - Vault - Largo Count Vault Cash In Vault: $7,013.25 Main: $4,813.25 Change B…" at bounding box center [513, 467] width 906 height 756
click at [631, 398] on icon at bounding box center [632, 404] width 12 height 12
click at [615, 428] on div "Close Till" at bounding box center [600, 438] width 122 height 21
click at [604, 431] on link "Close Till" at bounding box center [600, 437] width 44 height 13
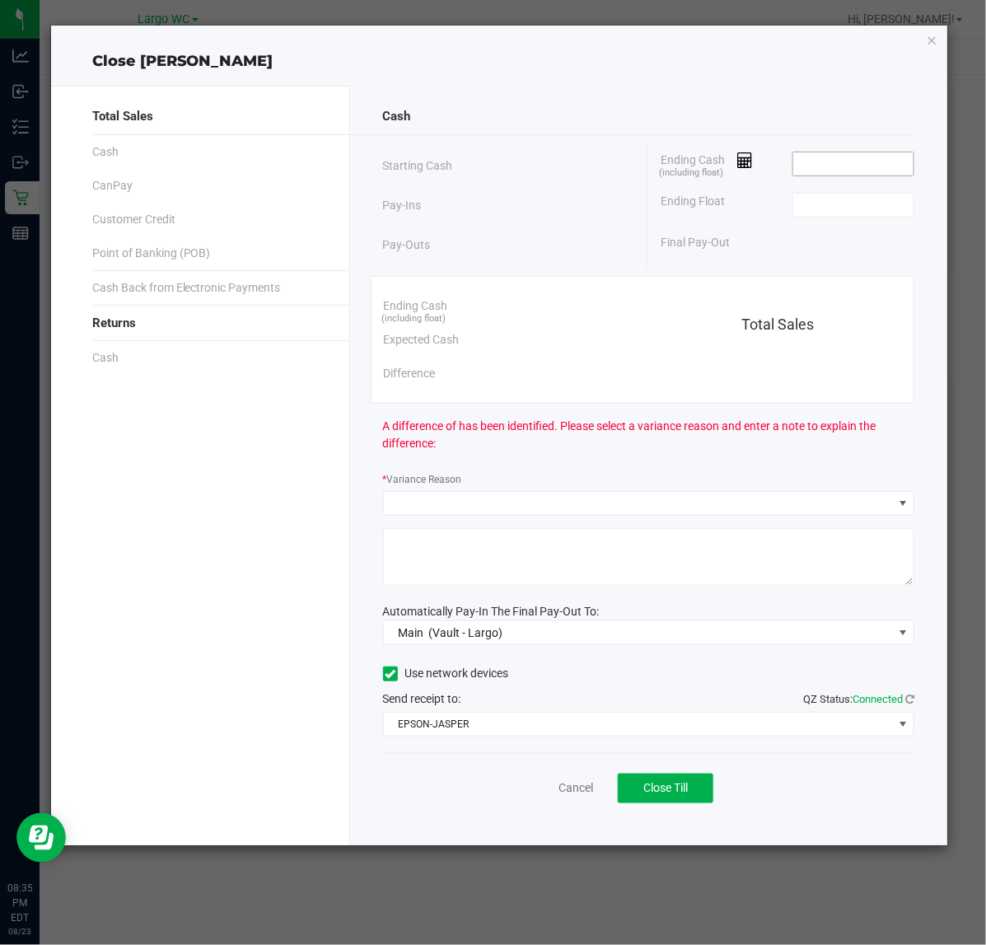
click at [855, 163] on input at bounding box center [853, 163] width 121 height 23
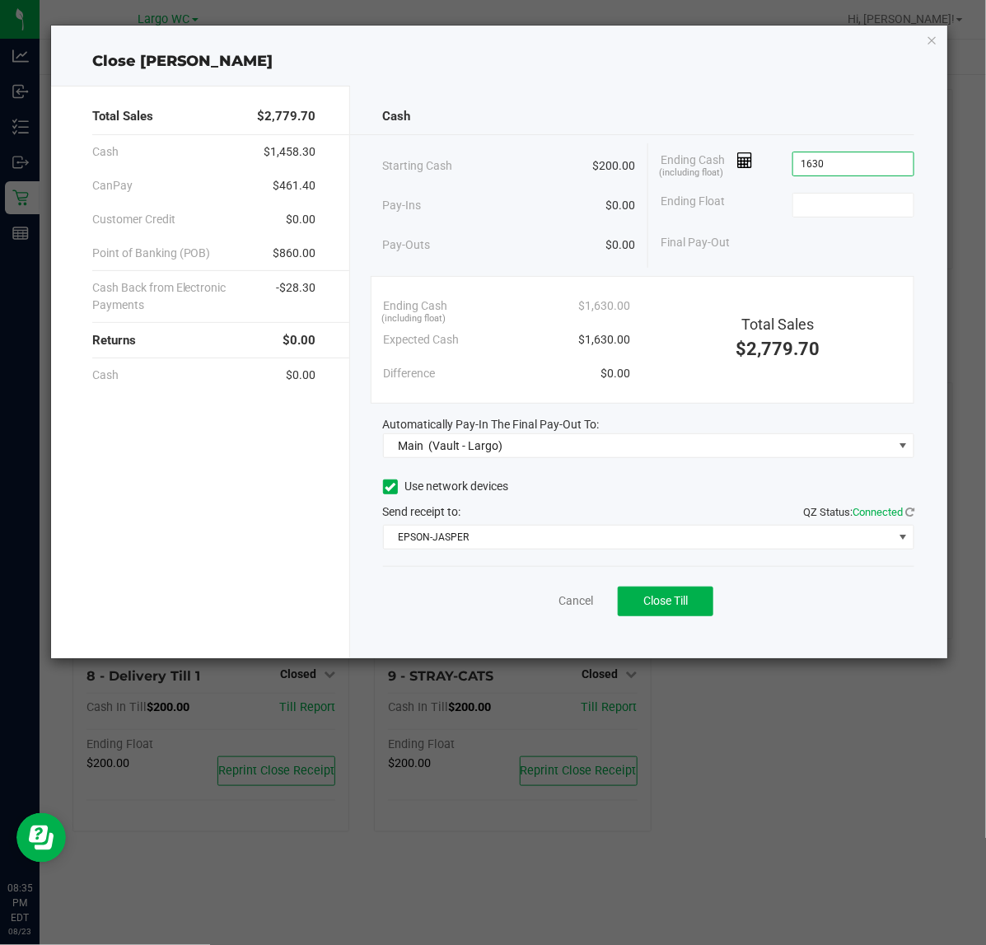
type input "$1,630.00"
click at [674, 603] on span "Close Till" at bounding box center [666, 600] width 44 height 13
type input "$200.00"
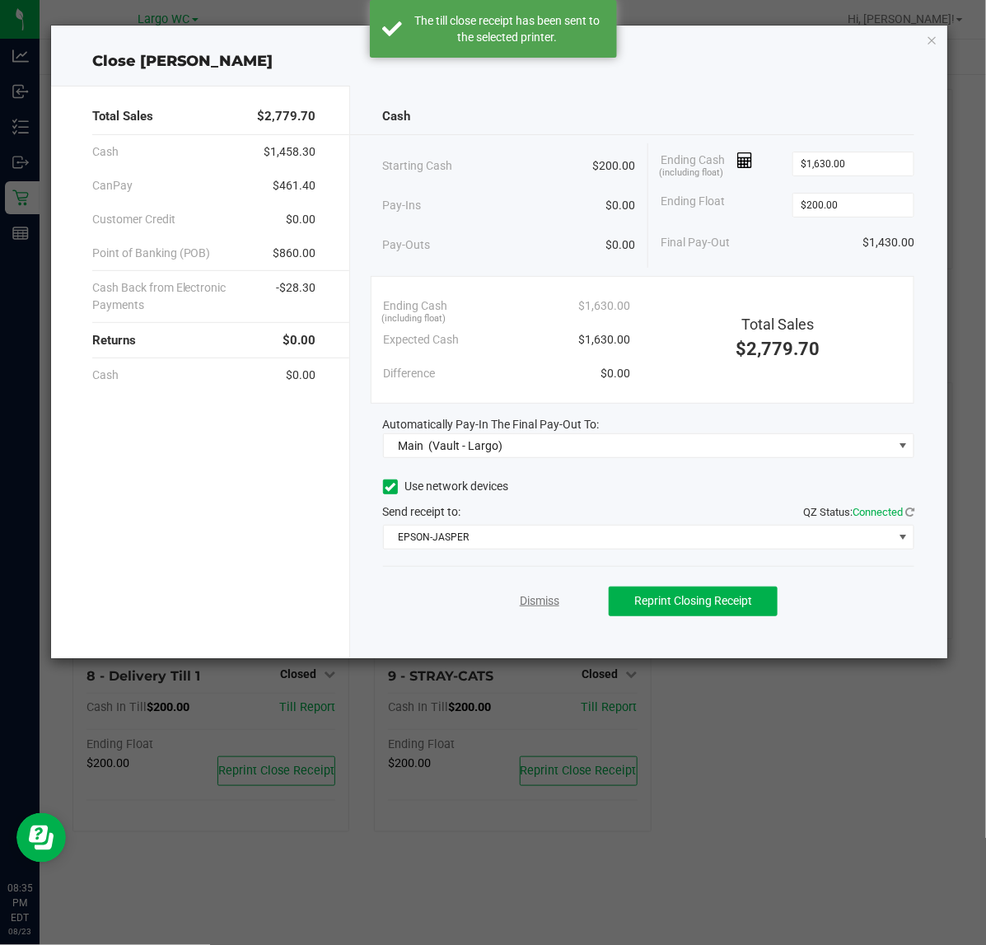
click at [533, 600] on link "Dismiss" at bounding box center [540, 600] width 40 height 17
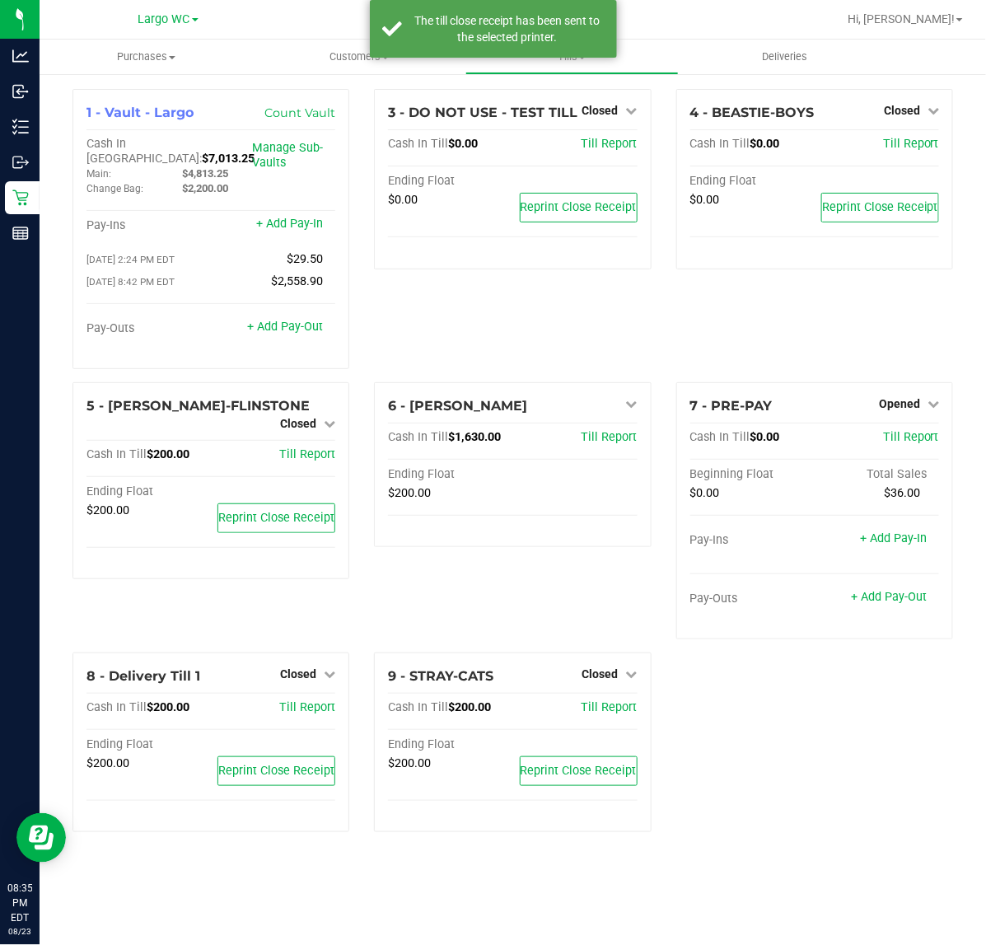
click at [917, 363] on div "4 - BEASTIE-BOYS Closed Open Till Cash In Till $0.00 Till Report Ending Float $…" at bounding box center [815, 235] width 302 height 293
click at [900, 397] on span "Opened" at bounding box center [899, 403] width 41 height 13
click at [905, 431] on link "Close Till" at bounding box center [901, 437] width 44 height 13
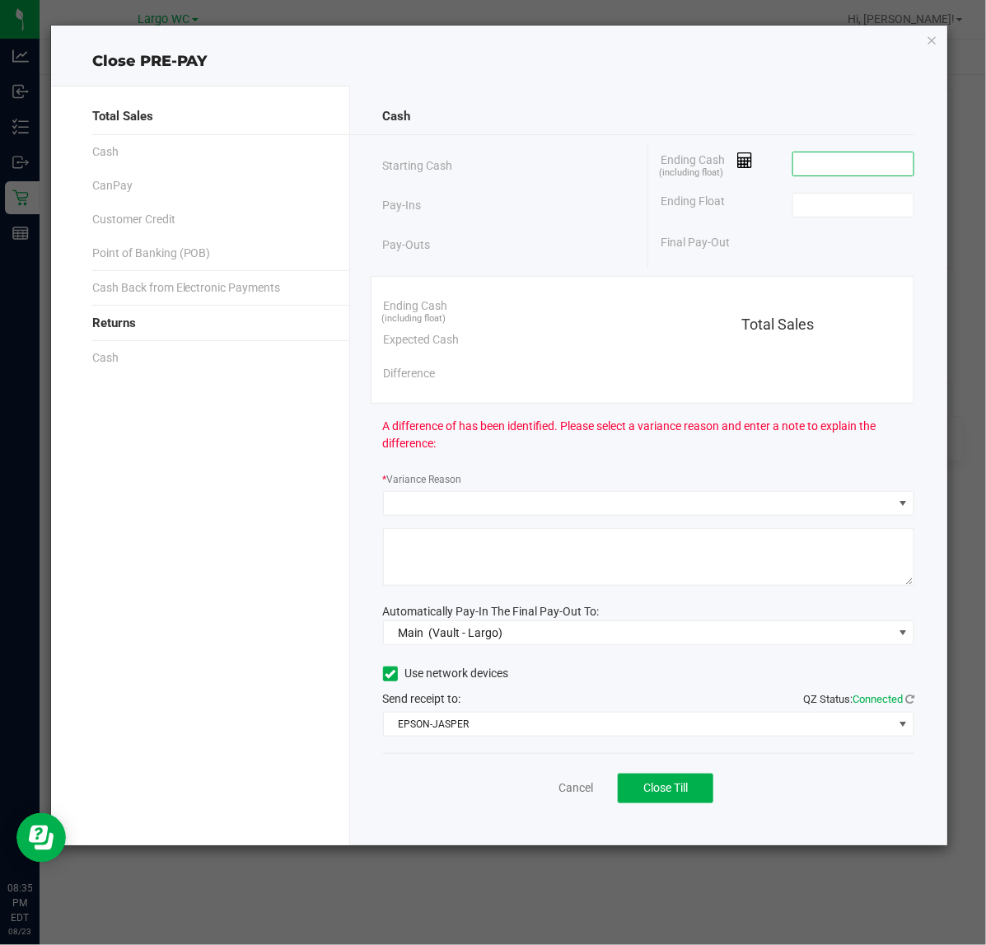
click at [882, 166] on input at bounding box center [853, 163] width 121 height 23
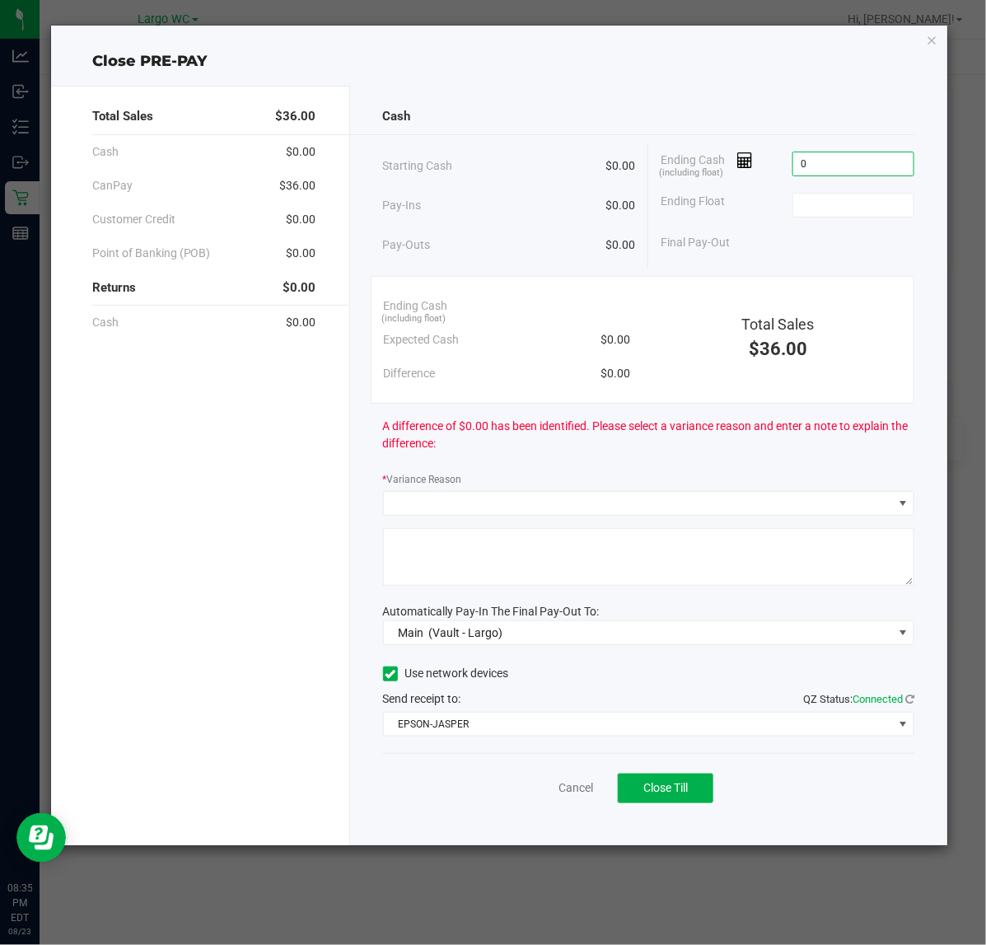
type input "$0.00"
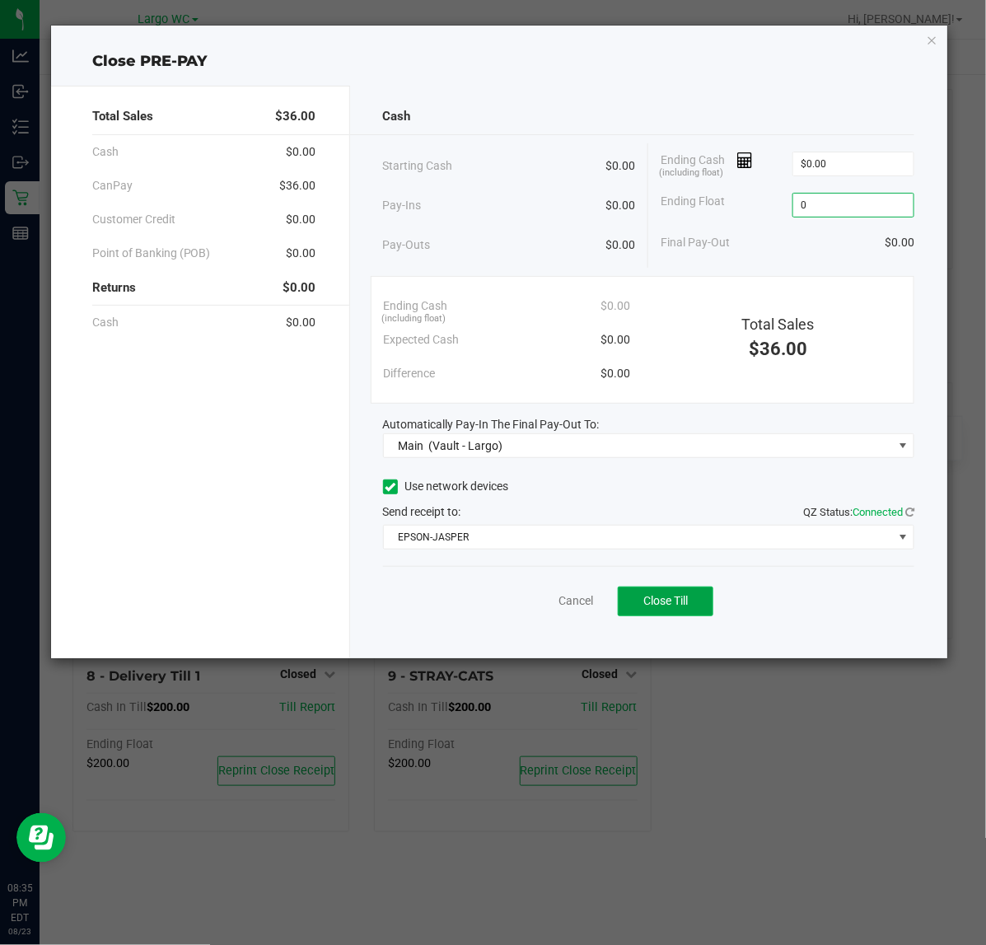
type input "$0.00"
click at [698, 597] on button "Close Till" at bounding box center [666, 602] width 96 height 30
click at [527, 604] on link "Dismiss" at bounding box center [540, 600] width 40 height 17
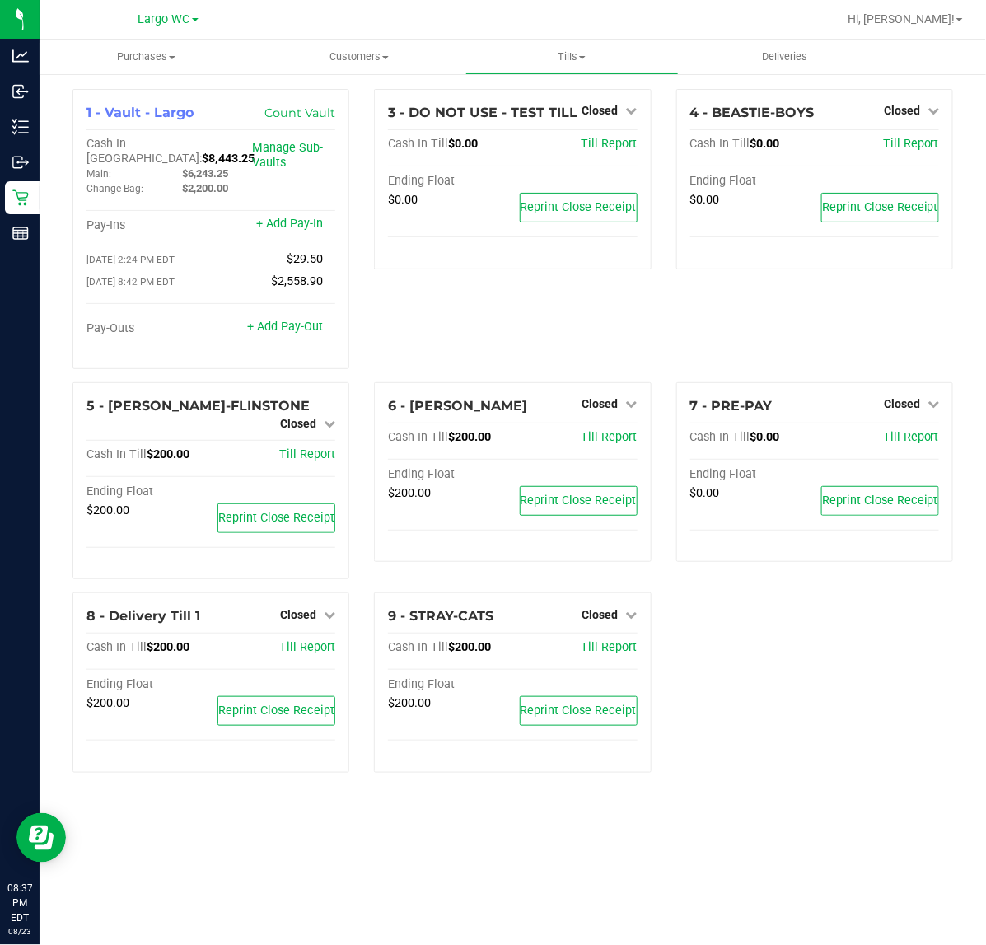
click at [517, 303] on div "3 - DO NOT USE - TEST TILL Closed Open Till Cash In Till $0.00 Till Report Endi…" at bounding box center [513, 235] width 302 height 293
click at [587, 51] on span "Tills" at bounding box center [572, 56] width 212 height 15
click at [564, 117] on span "Reconcile e-payments" at bounding box center [548, 119] width 164 height 14
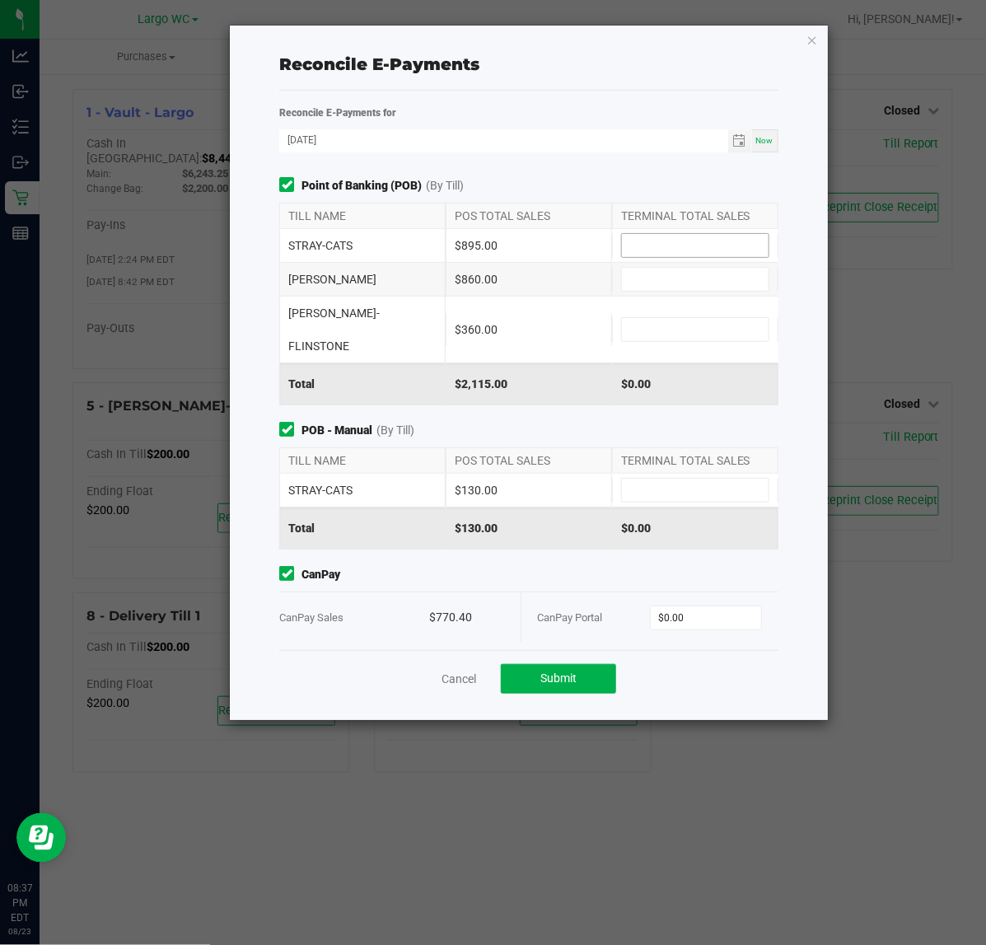
click at [625, 237] on input at bounding box center [695, 245] width 147 height 23
type input "$895.00"
type input "$860.00"
type input "$360.00"
type input "$130.00"
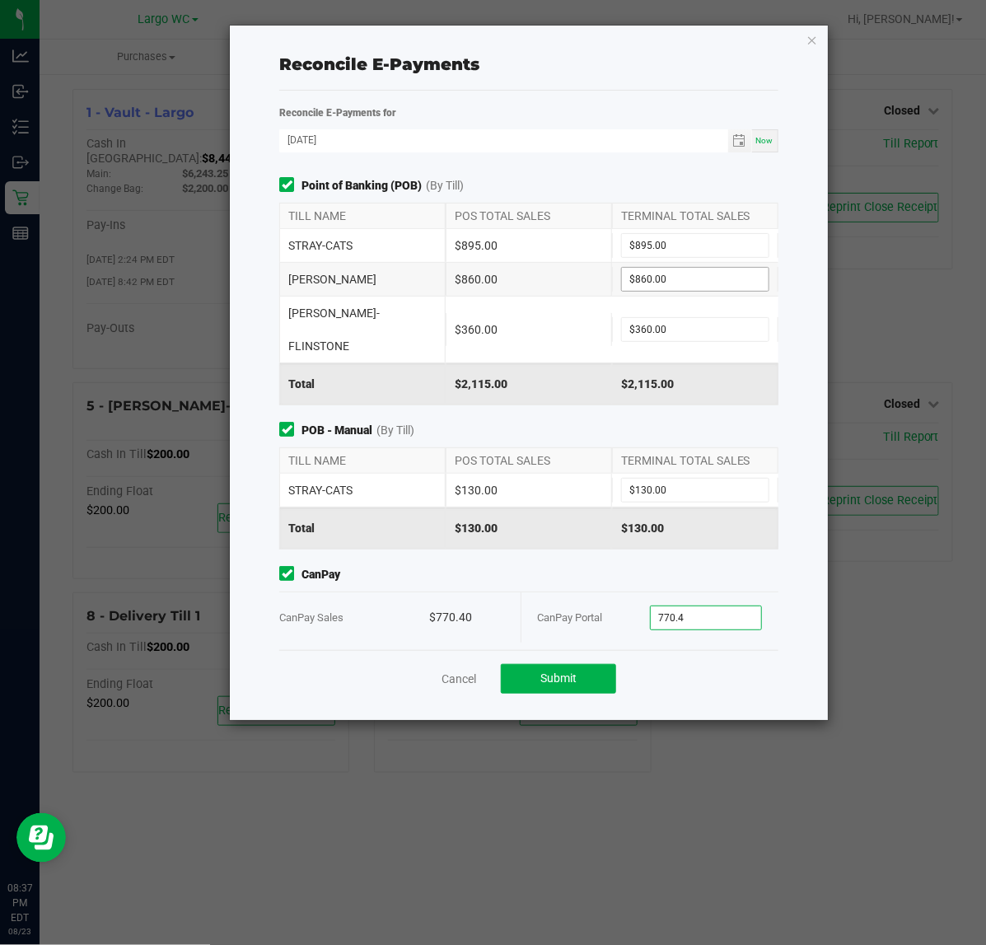
type input "$770.40"
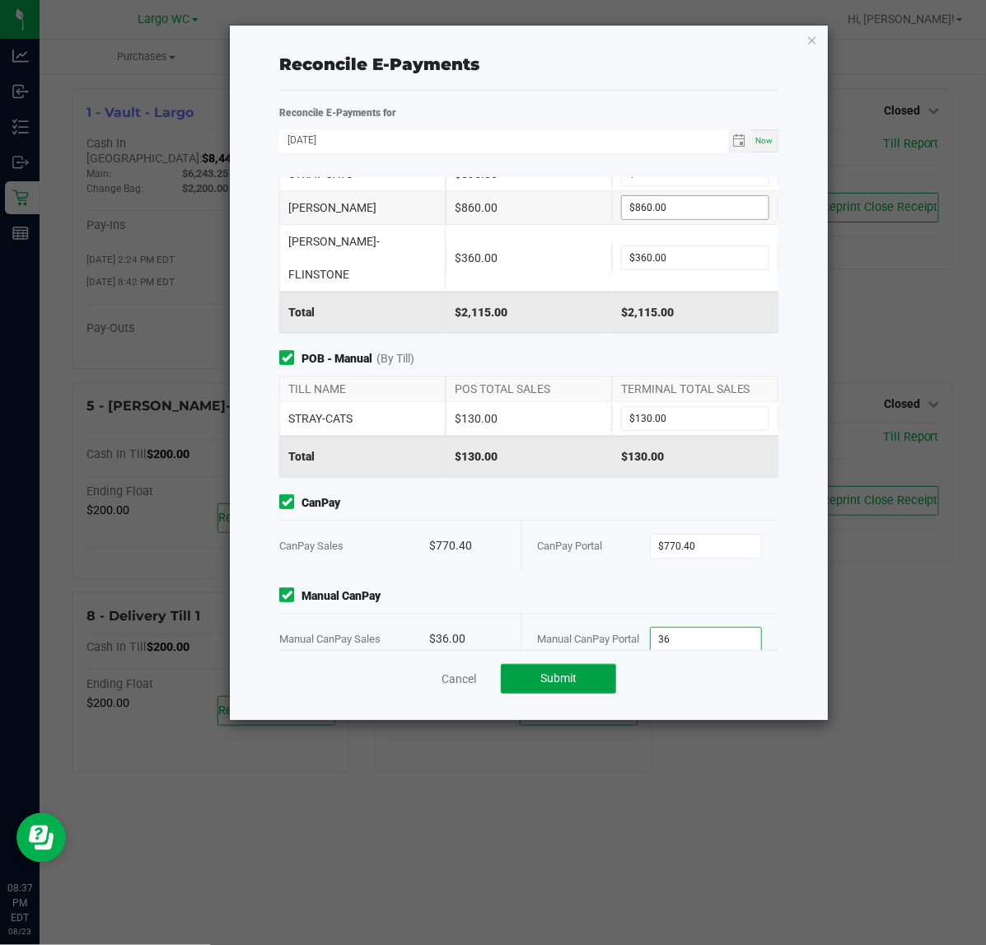
type input "$36.00"
click at [548, 684] on span "Submit" at bounding box center [559, 678] width 36 height 13
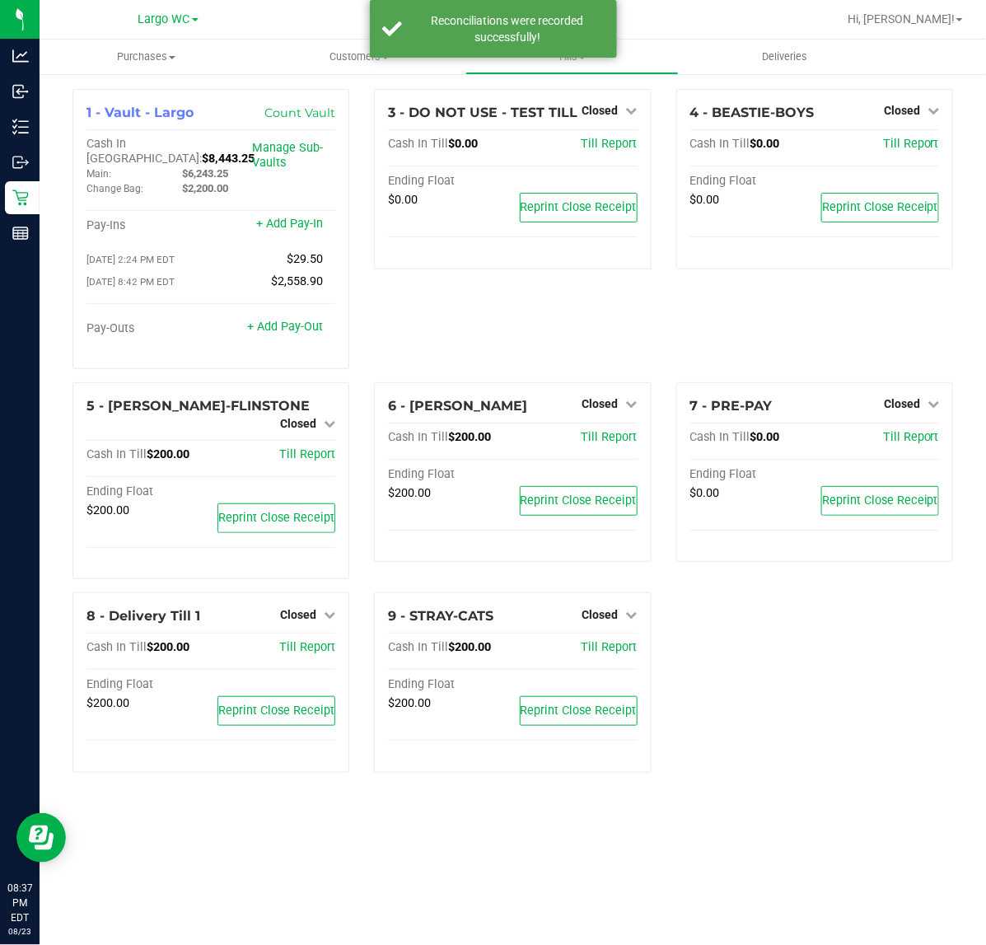
click at [768, 620] on div "1 - Vault - Largo Count Vault Cash In Vault: $8,443.25 Main: $6,243.25 Change B…" at bounding box center [513, 437] width 906 height 697
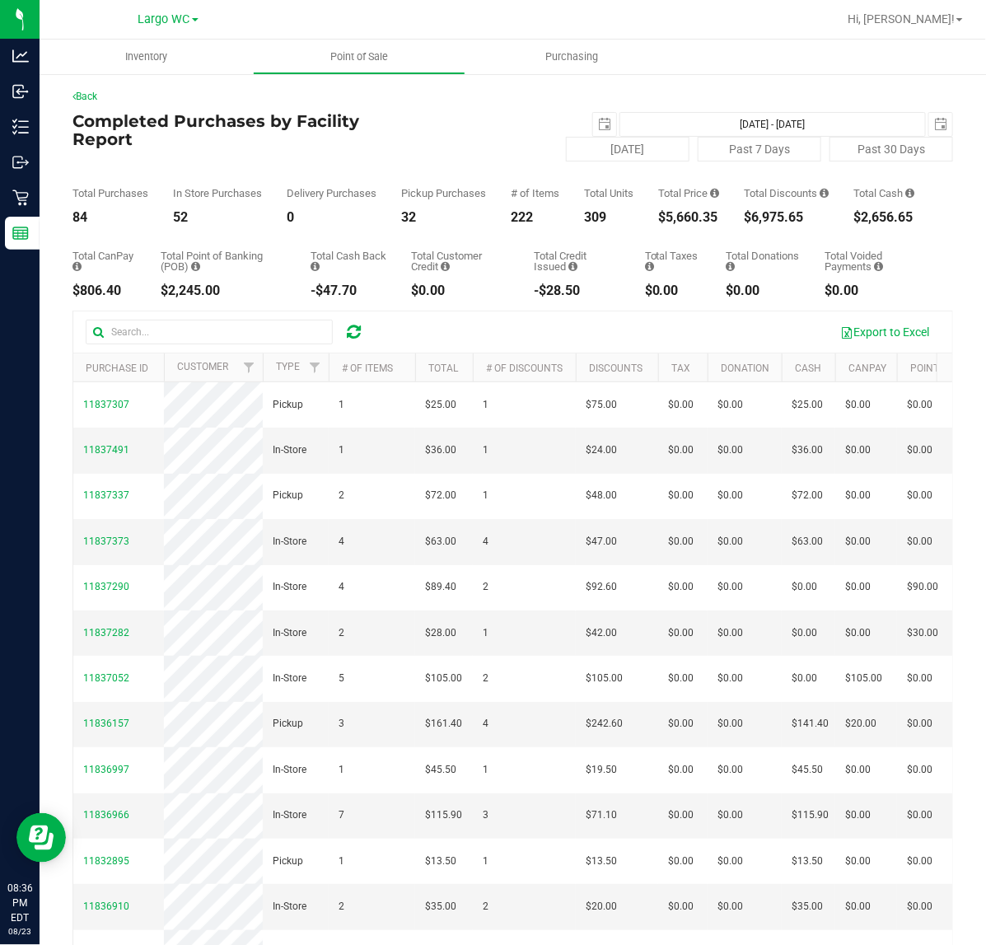
click at [695, 262] on div "Total CanPay $806.40 Total Point of Banking (POB) $2,245.00 Total Cash Back -$4…" at bounding box center [513, 260] width 881 height 73
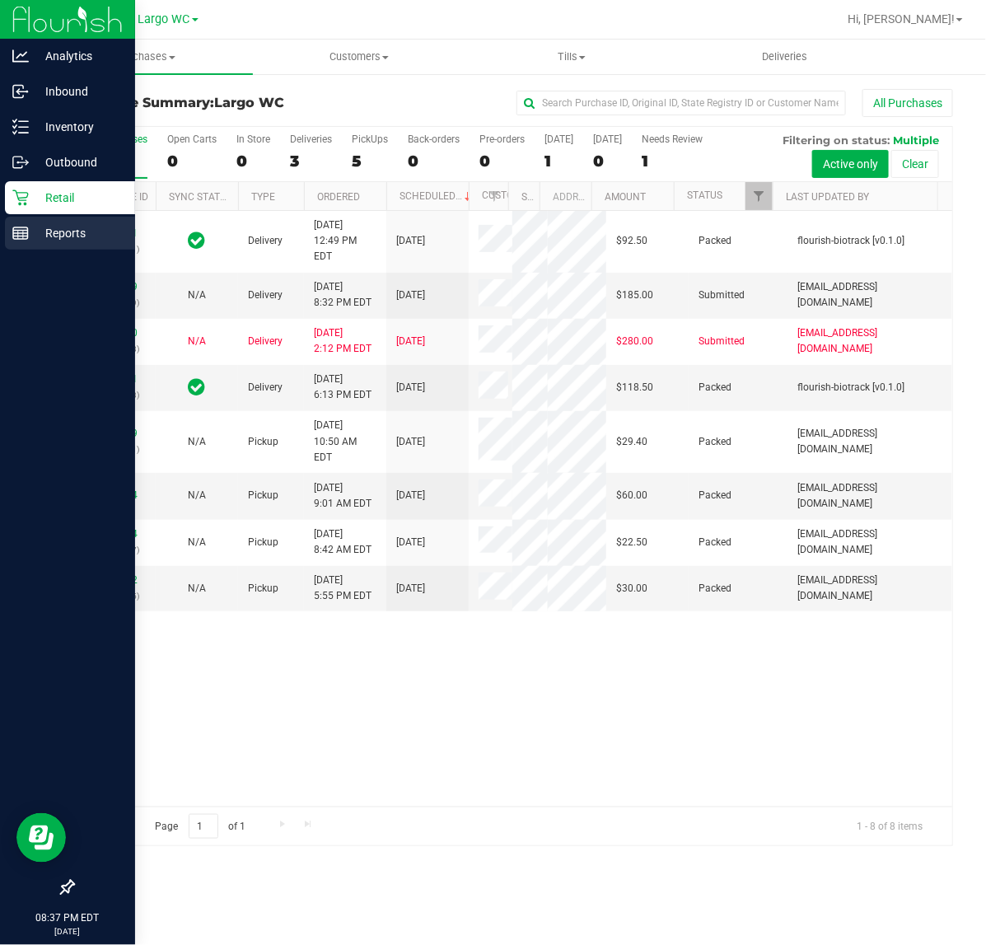
click at [18, 236] on line at bounding box center [20, 236] width 15 height 0
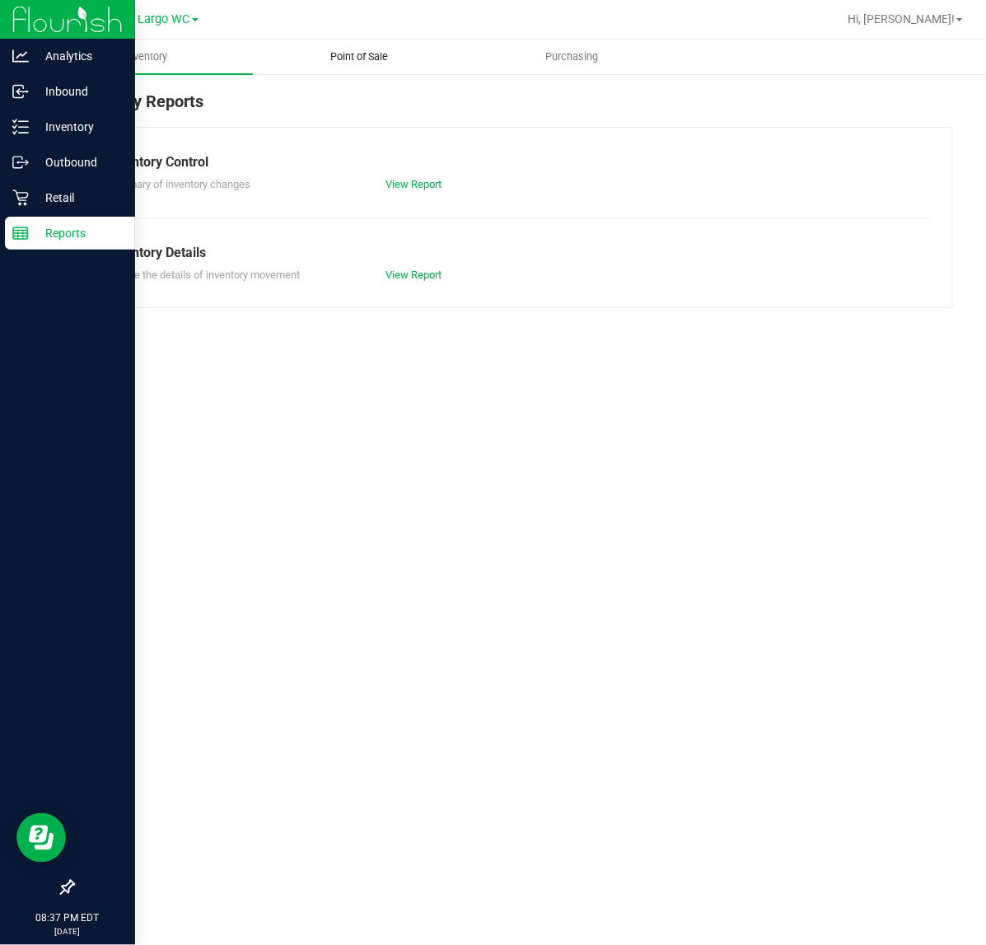
click at [354, 54] on span "Point of Sale" at bounding box center [359, 56] width 102 height 15
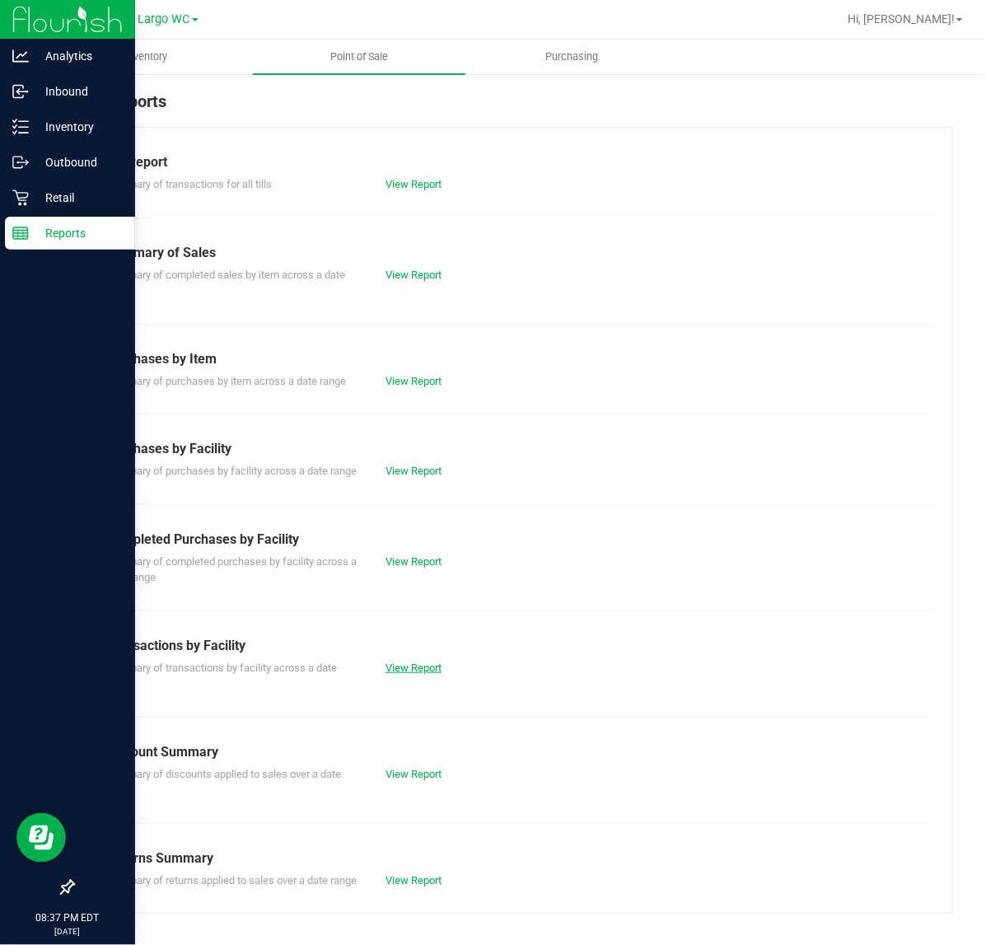
click at [428, 674] on link "View Report" at bounding box center [414, 668] width 56 height 12
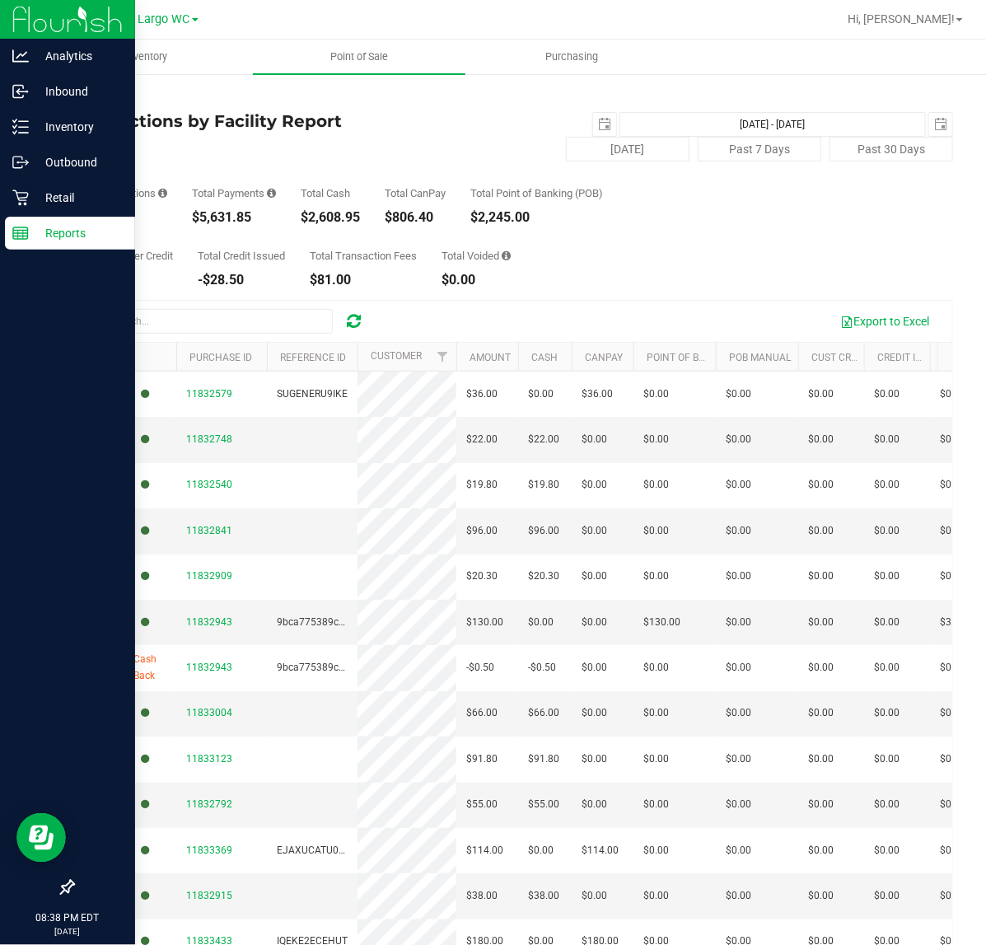
click at [587, 211] on div "$2,245.00" at bounding box center [536, 217] width 133 height 13
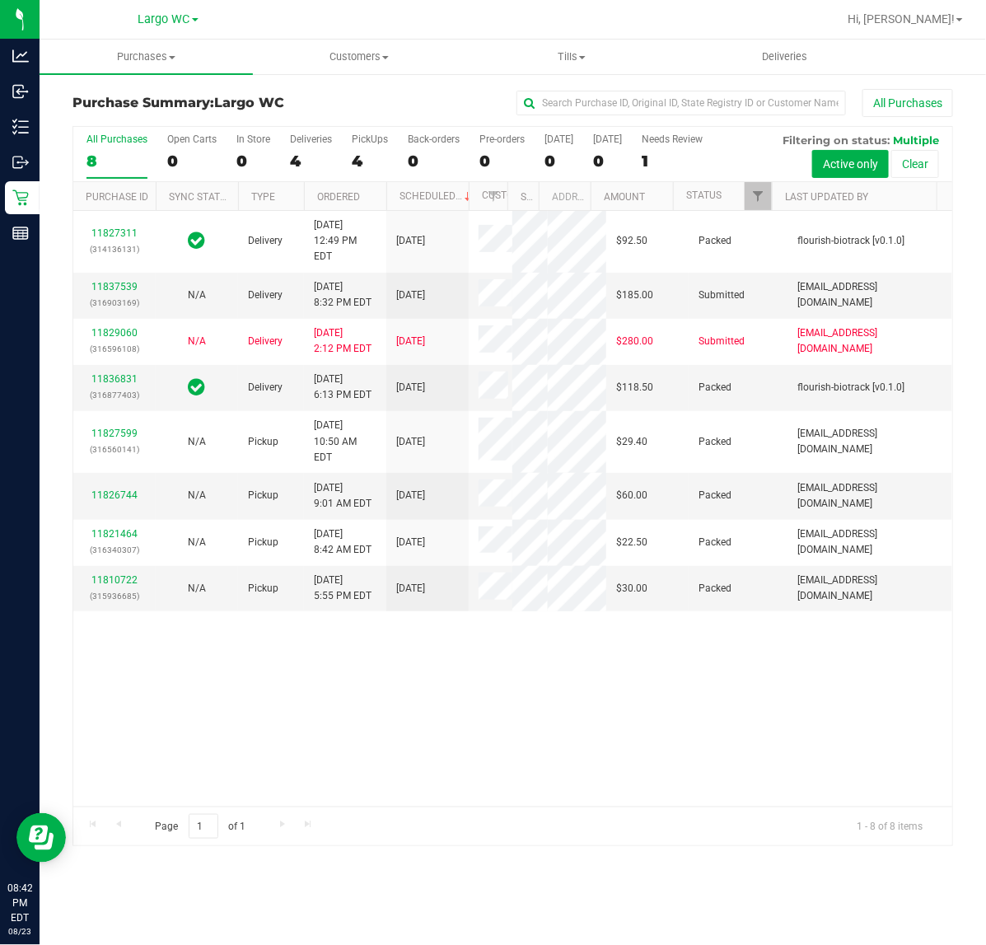
click at [40, 229] on div "Purchase Summary: [GEOGRAPHIC_DATA] All Purchases All Purchases 8 Open Carts 0 …" at bounding box center [513, 468] width 947 height 790
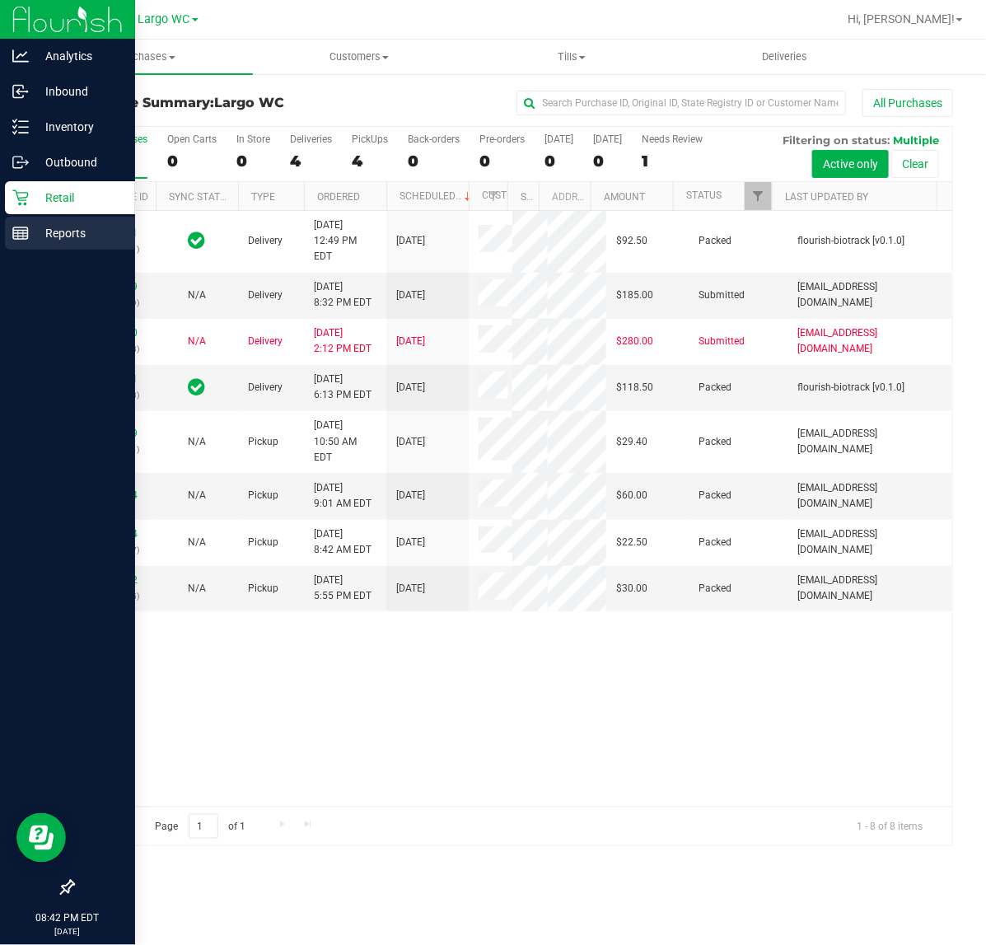
click at [6, 218] on div "Reports" at bounding box center [70, 233] width 130 height 33
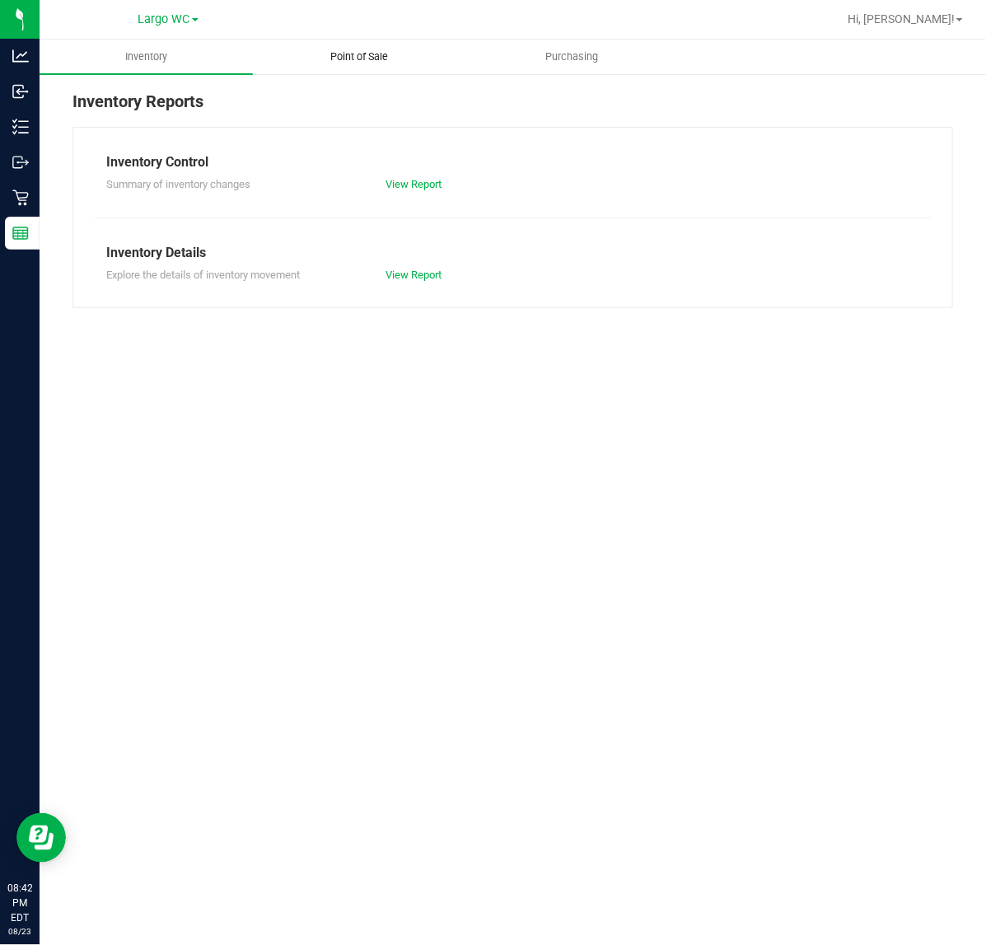
click at [353, 59] on span "Point of Sale" at bounding box center [359, 56] width 102 height 15
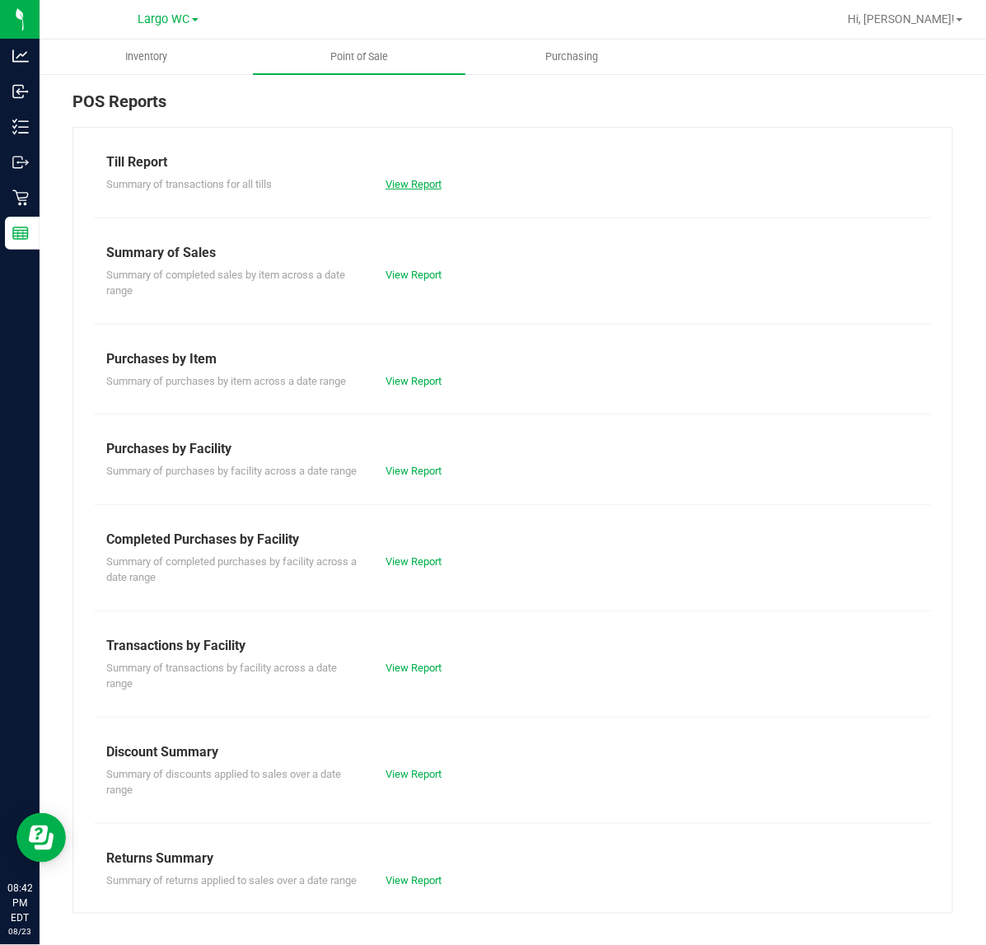
click at [409, 188] on link "View Report" at bounding box center [414, 184] width 56 height 12
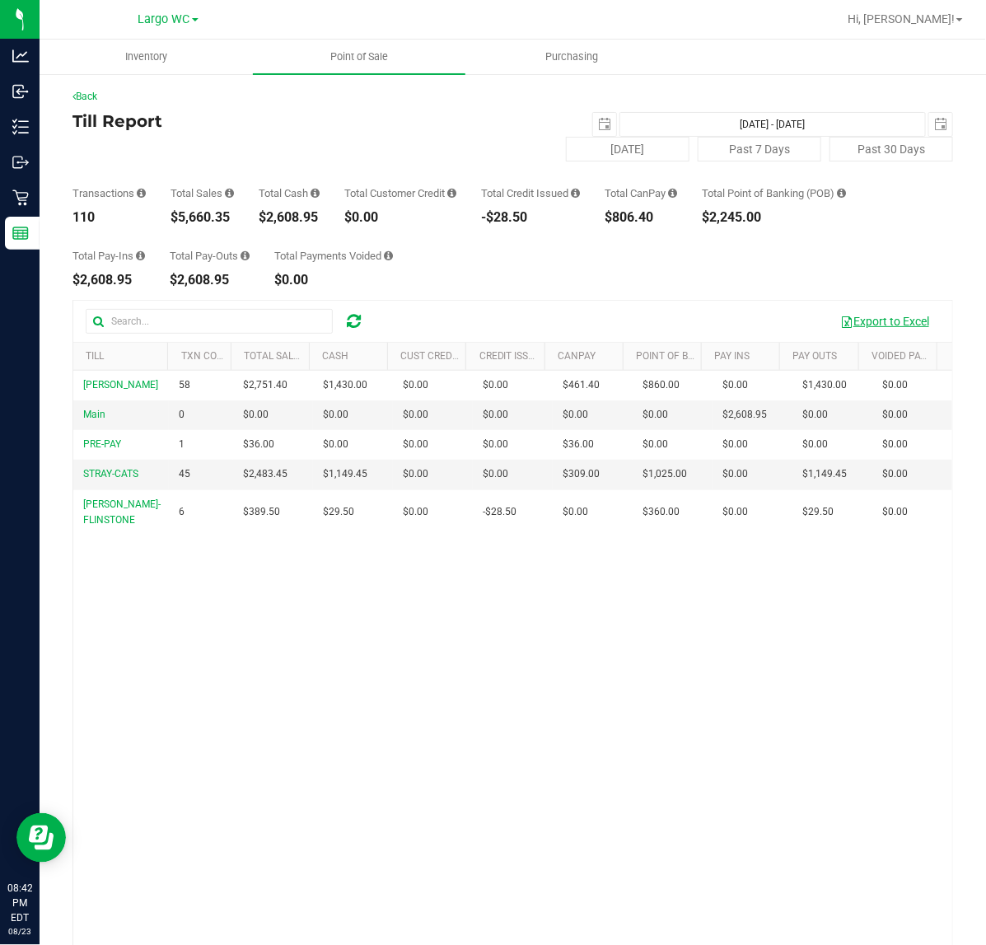
click at [851, 321] on button "Export to Excel" at bounding box center [885, 321] width 110 height 28
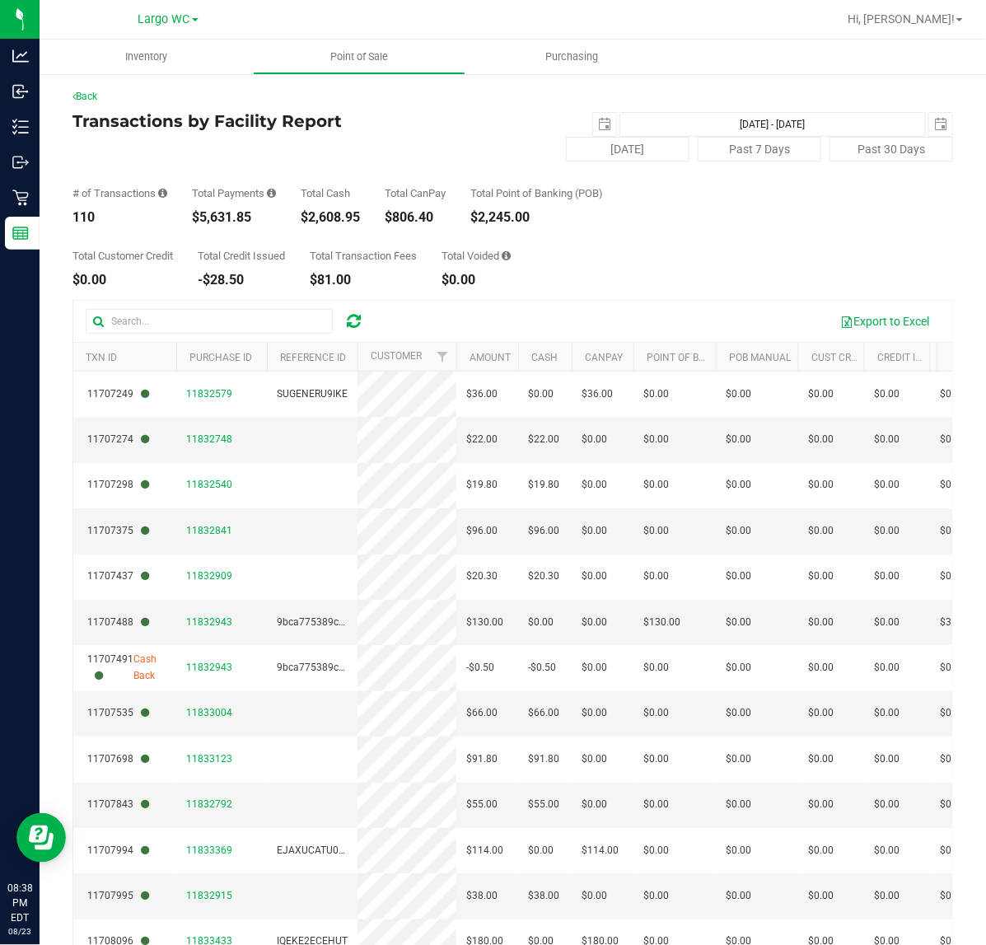
click at [320, 204] on div "Total Cash $2,608.95" at bounding box center [330, 206] width 59 height 36
